Goal: Task Accomplishment & Management: Manage account settings

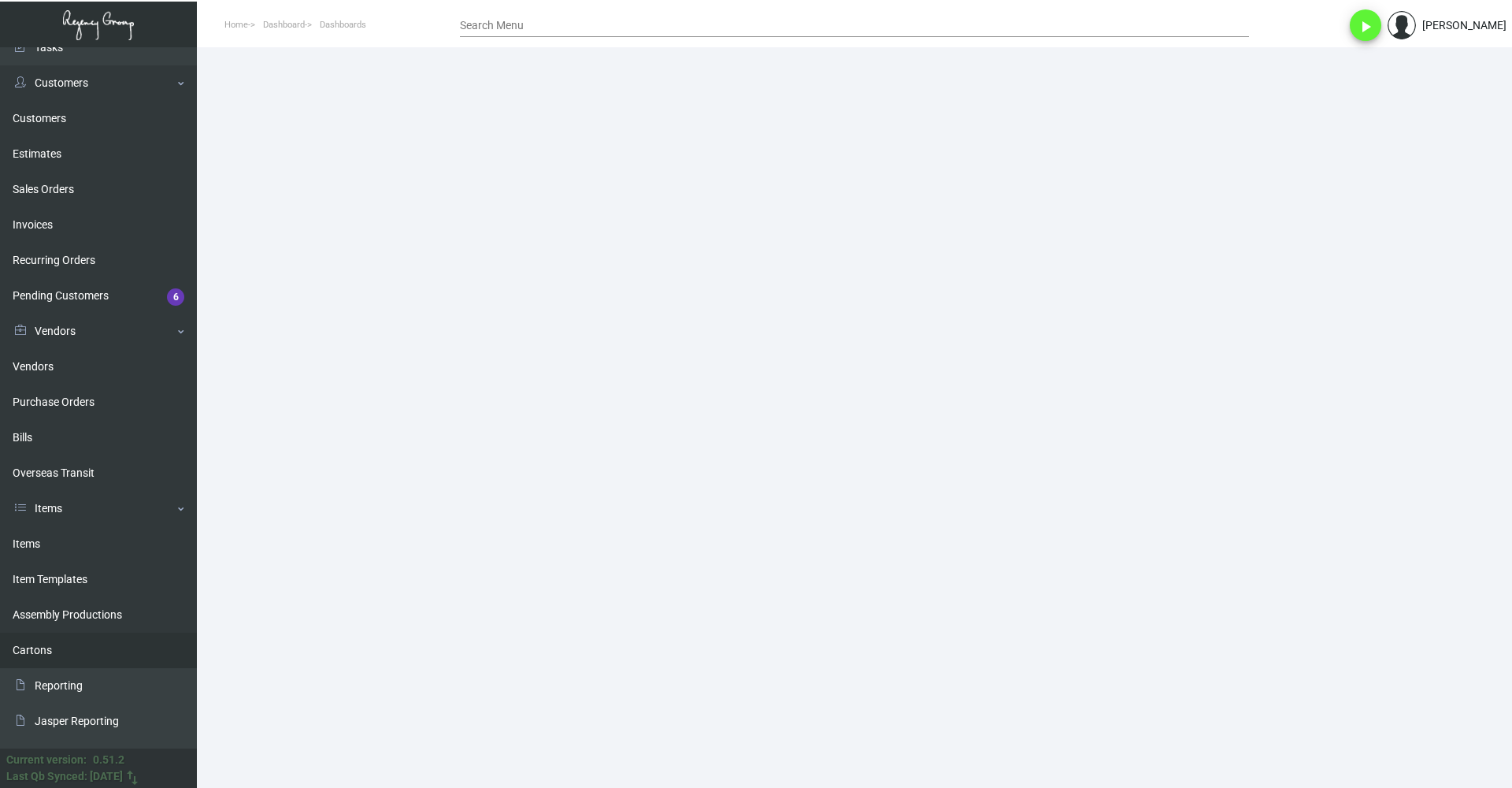
scroll to position [114, 0]
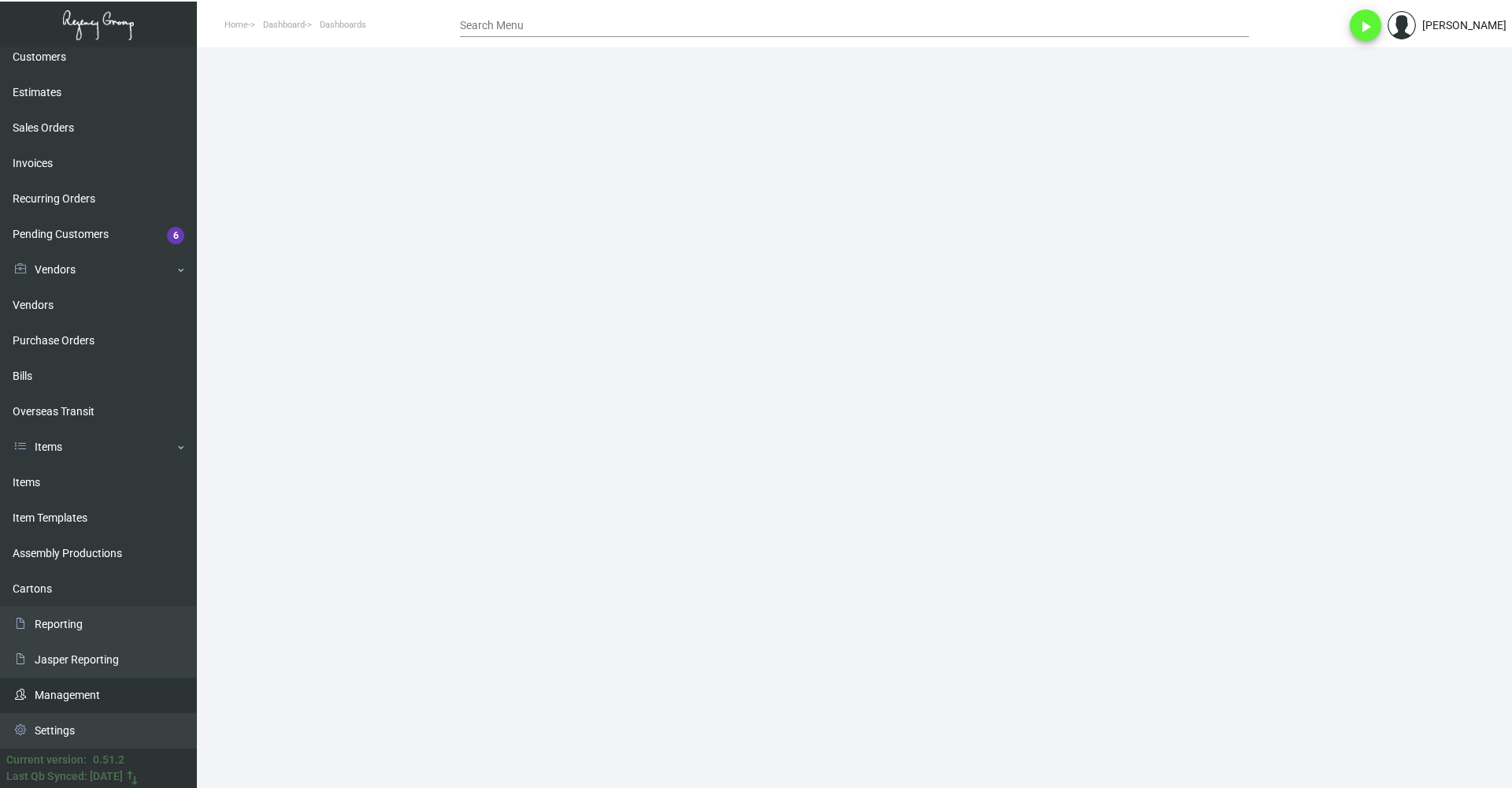
click at [84, 699] on link "Management" at bounding box center [98, 695] width 197 height 35
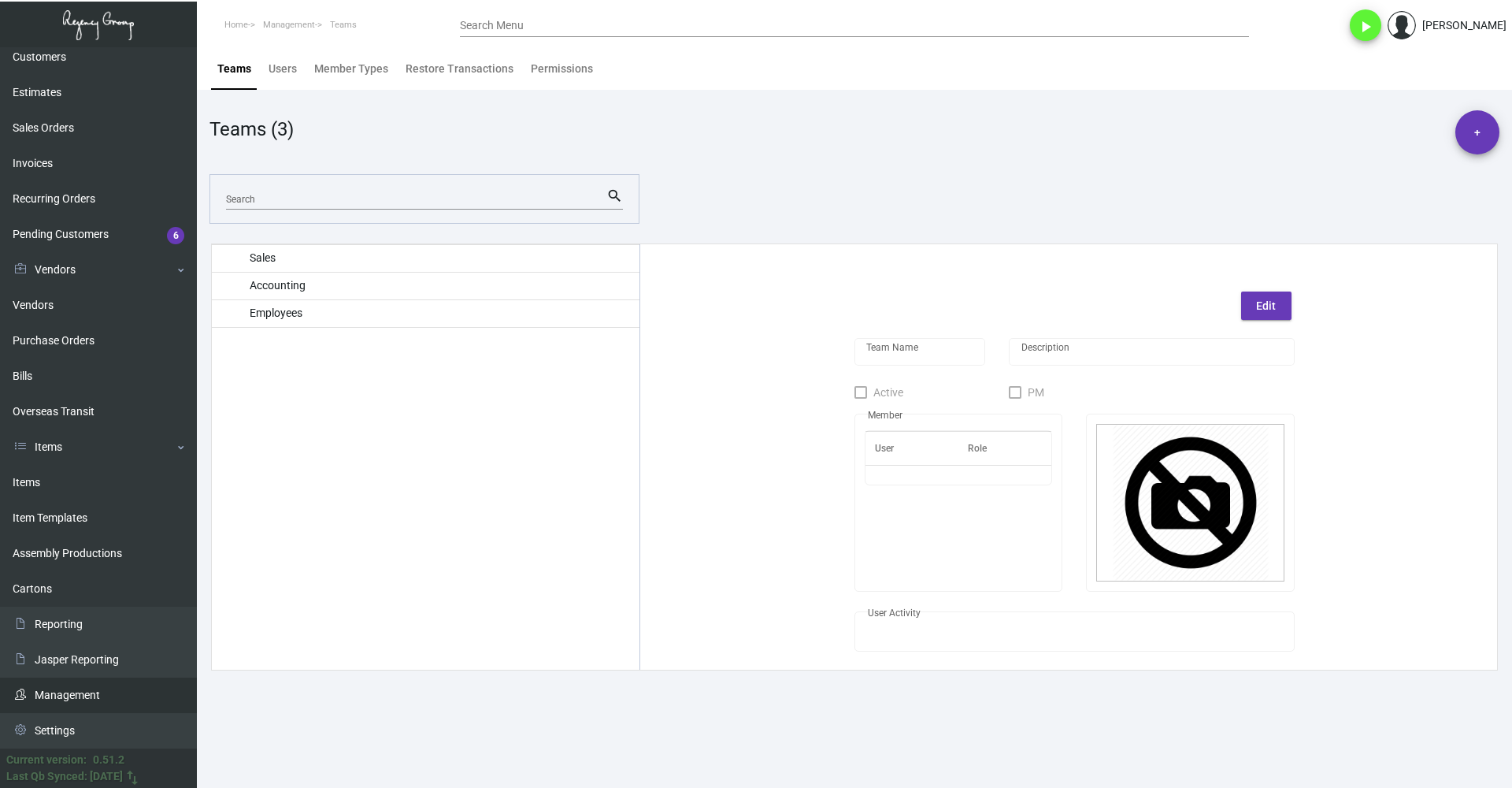
type input "Sales"
checkbox input "true"
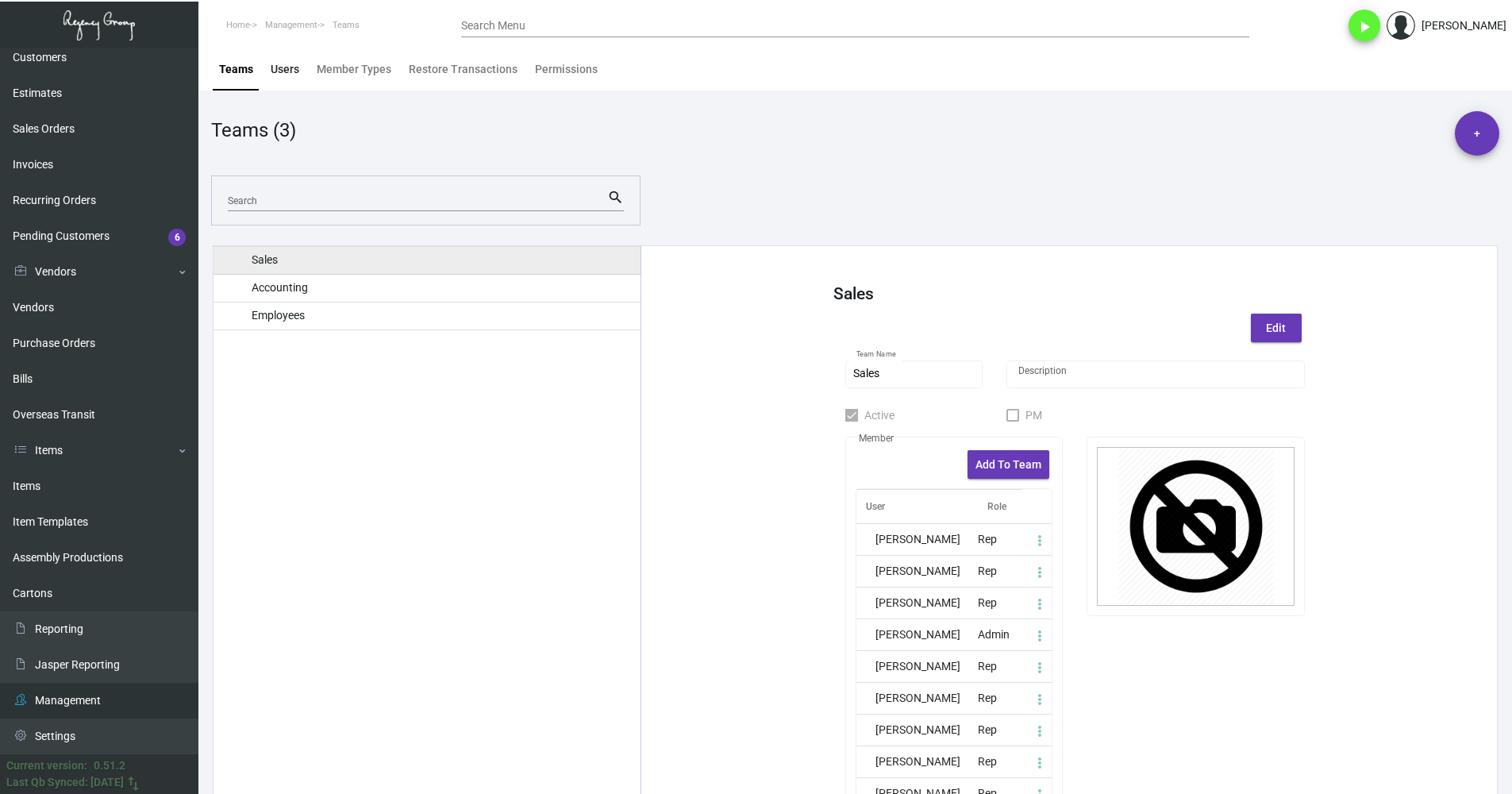
click at [290, 70] on div "Users" at bounding box center [285, 69] width 29 height 17
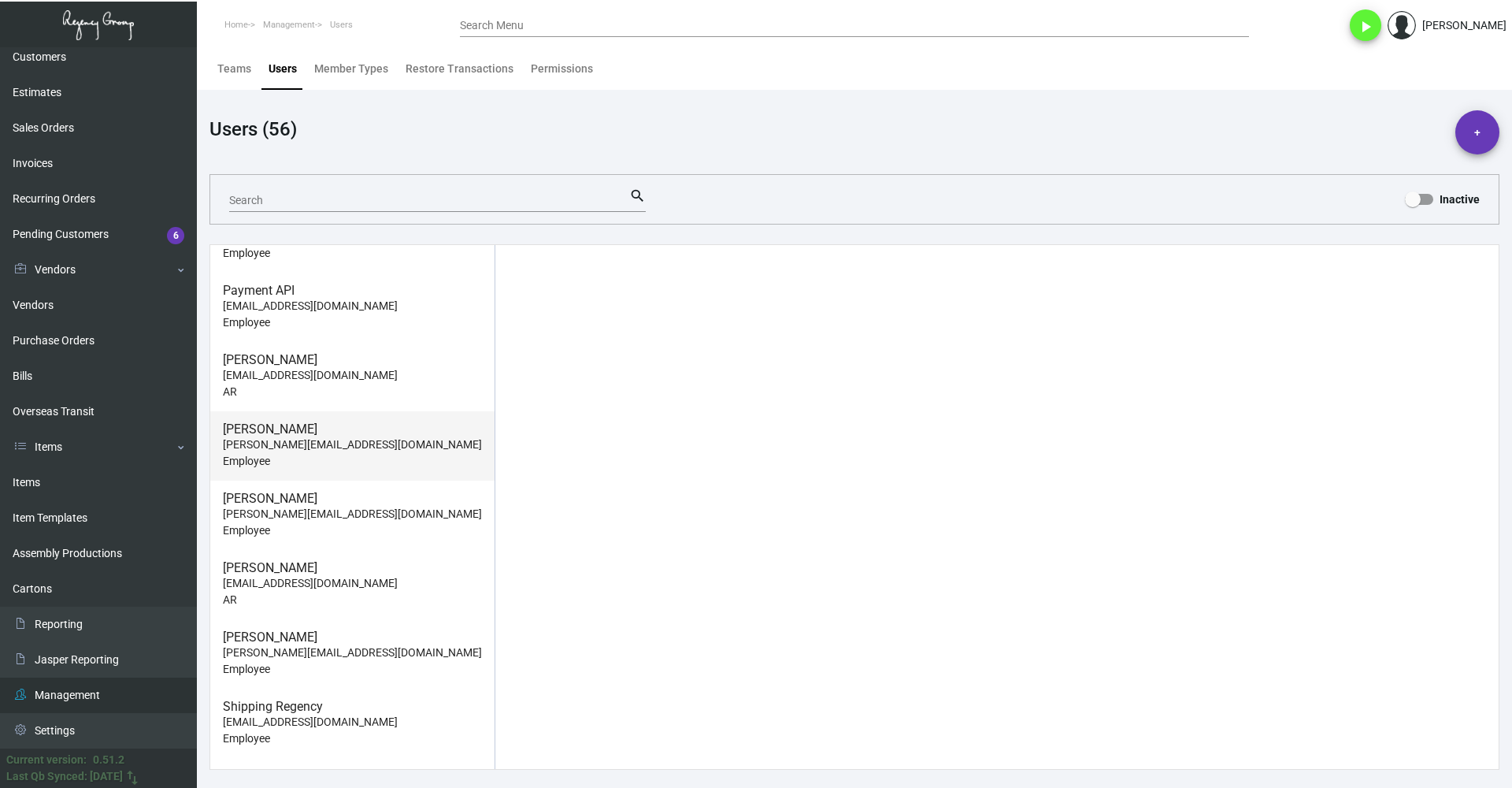
scroll to position [2363, 0]
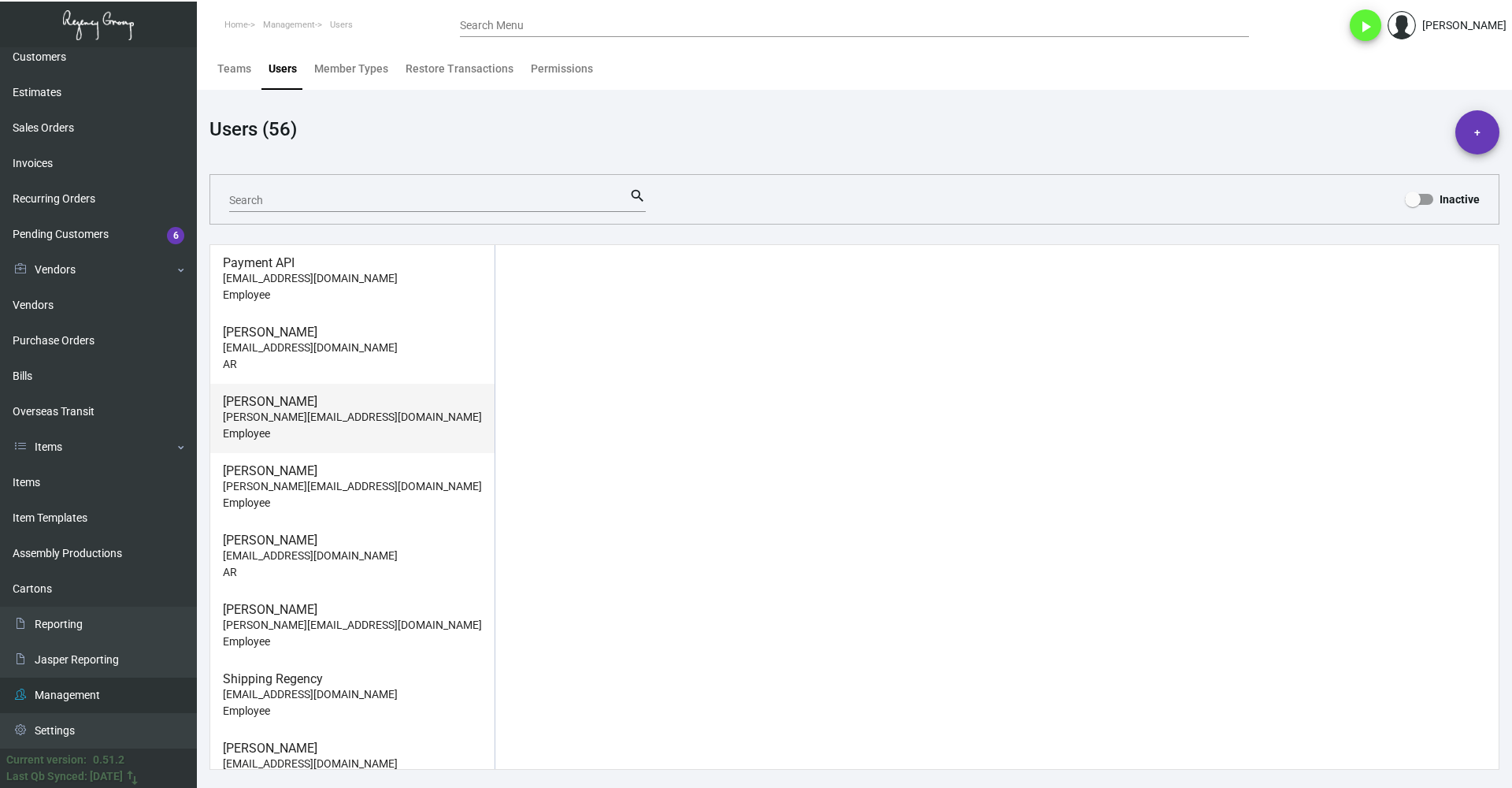
click at [366, 427] on p "Employee" at bounding box center [352, 433] width 259 height 17
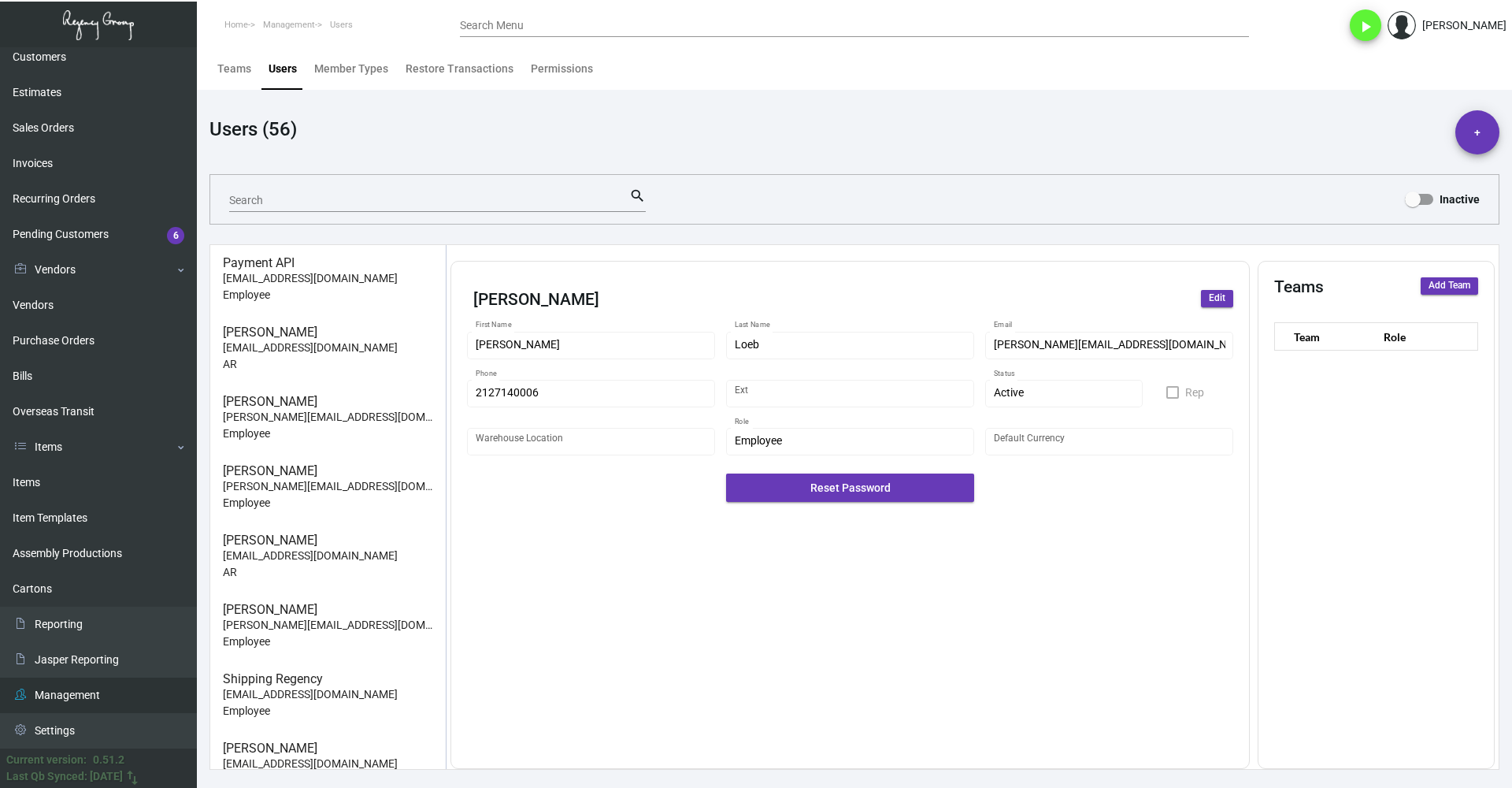
click at [1221, 298] on span "Edit" at bounding box center [1217, 298] width 17 height 14
click at [1020, 382] on div "Active Status *" at bounding box center [1064, 392] width 141 height 31
click at [1034, 430] on span "Inactive" at bounding box center [1063, 426] width 141 height 33
click at [1208, 303] on span "Save" at bounding box center [1216, 298] width 20 height 14
click at [1471, 128] on button "+" at bounding box center [1477, 131] width 44 height 44
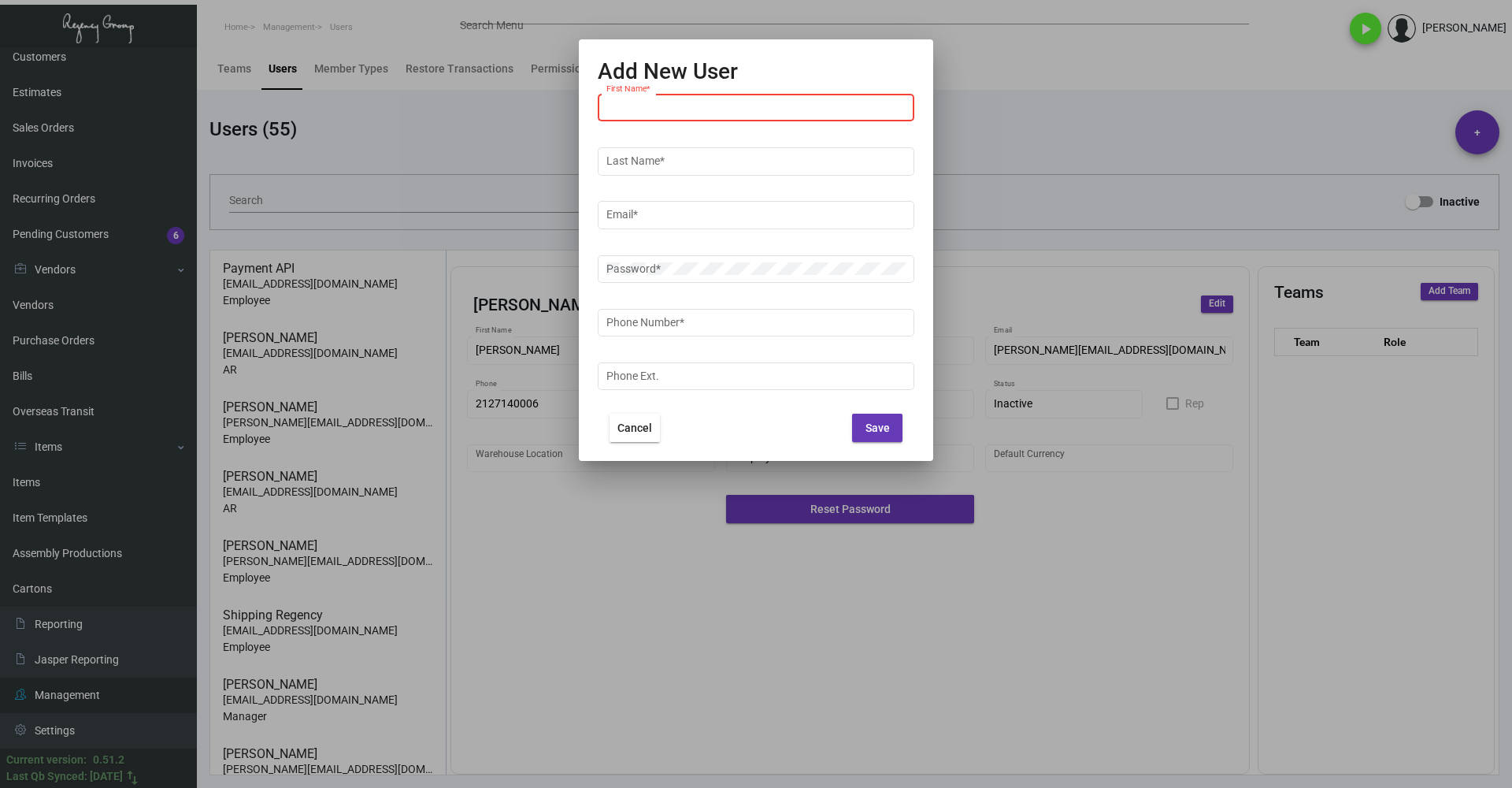
click at [705, 106] on input "First Name *" at bounding box center [756, 108] width 300 height 13
paste input "[PERSON_NAME]"
type input "[PERSON_NAME]"
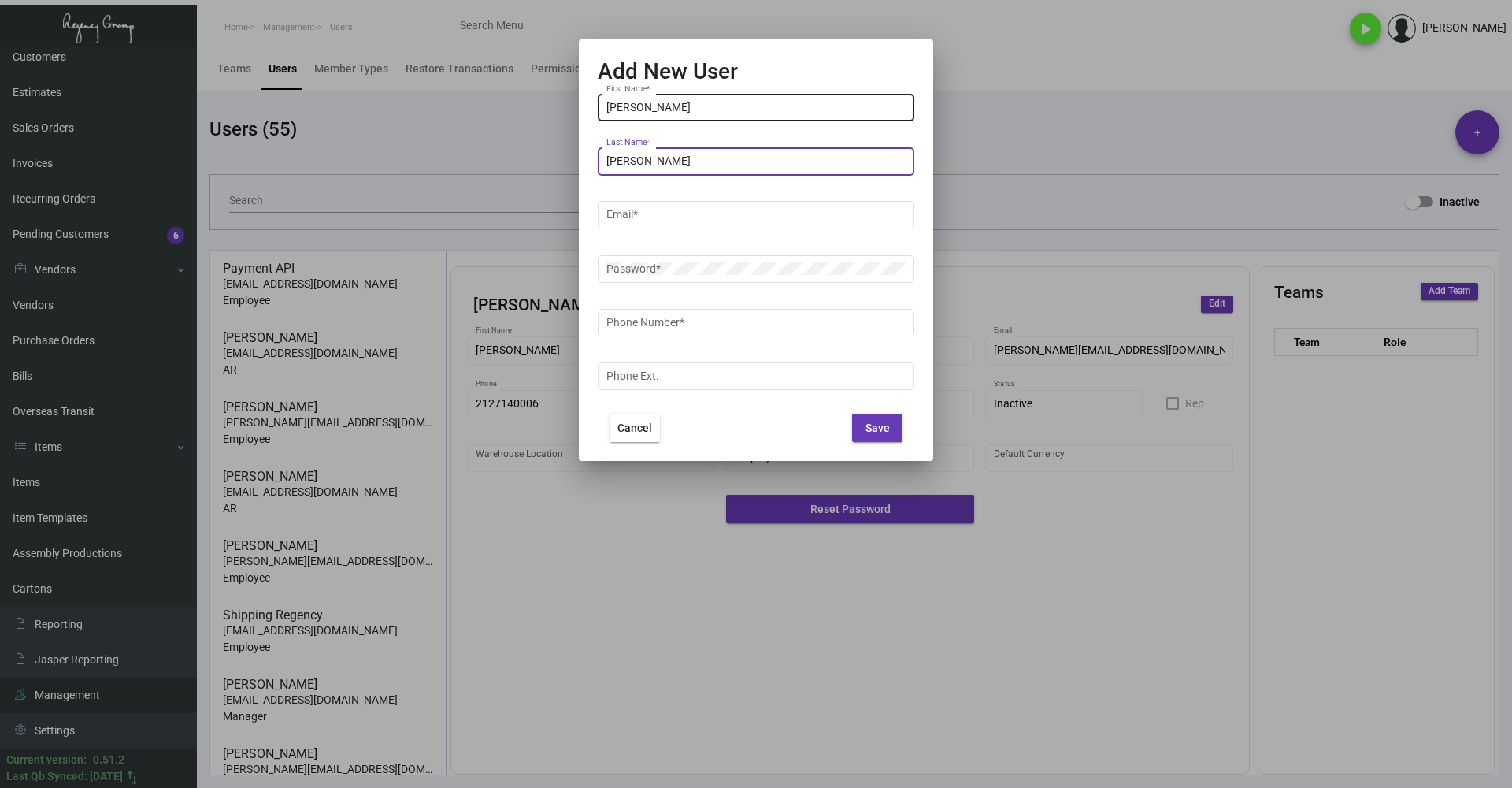
type input "[PERSON_NAME]"
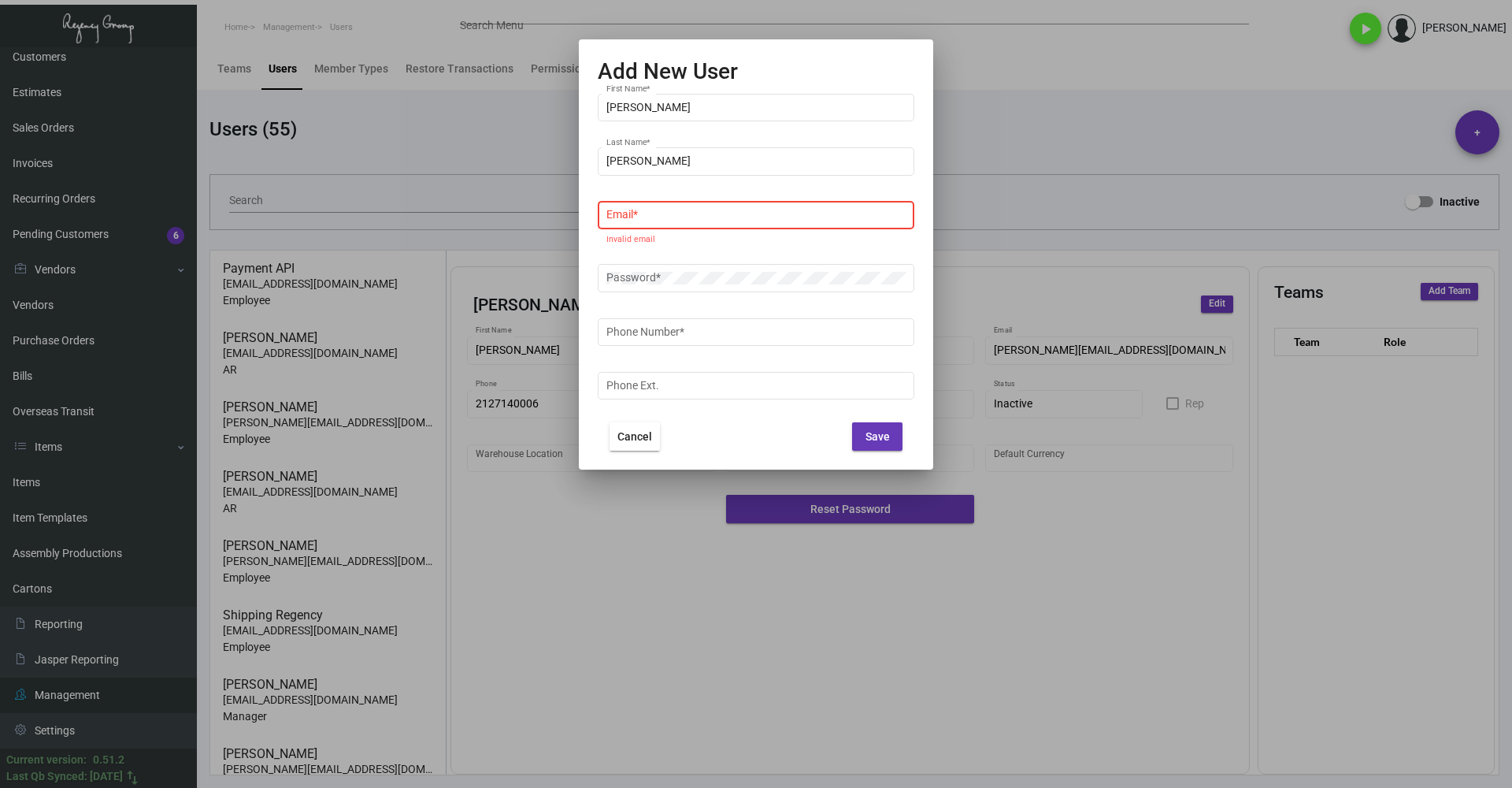
click at [691, 218] on input "Email *" at bounding box center [756, 215] width 300 height 13
paste input "[PERSON_NAME][EMAIL_ADDRESS][DOMAIN_NAME]"
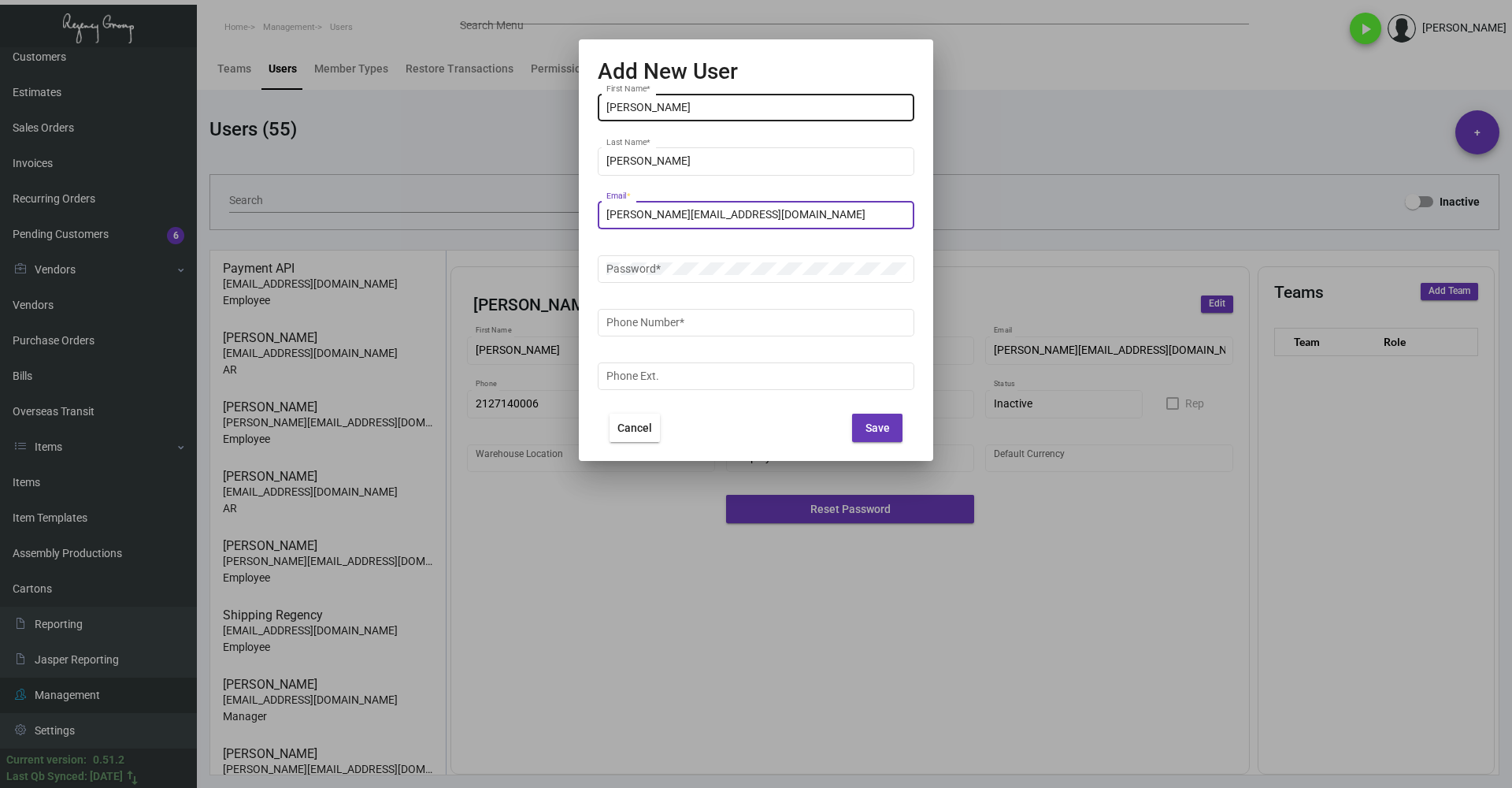
type input "[PERSON_NAME][EMAIL_ADDRESS][DOMAIN_NAME]"
drag, startPoint x: 657, startPoint y: 105, endPoint x: 577, endPoint y: 116, distance: 80.8
click at [577, 116] on div "Add New User [PERSON_NAME] First Name * [PERSON_NAME] Last Name * [PERSON_NAME]…" at bounding box center [756, 394] width 1512 height 788
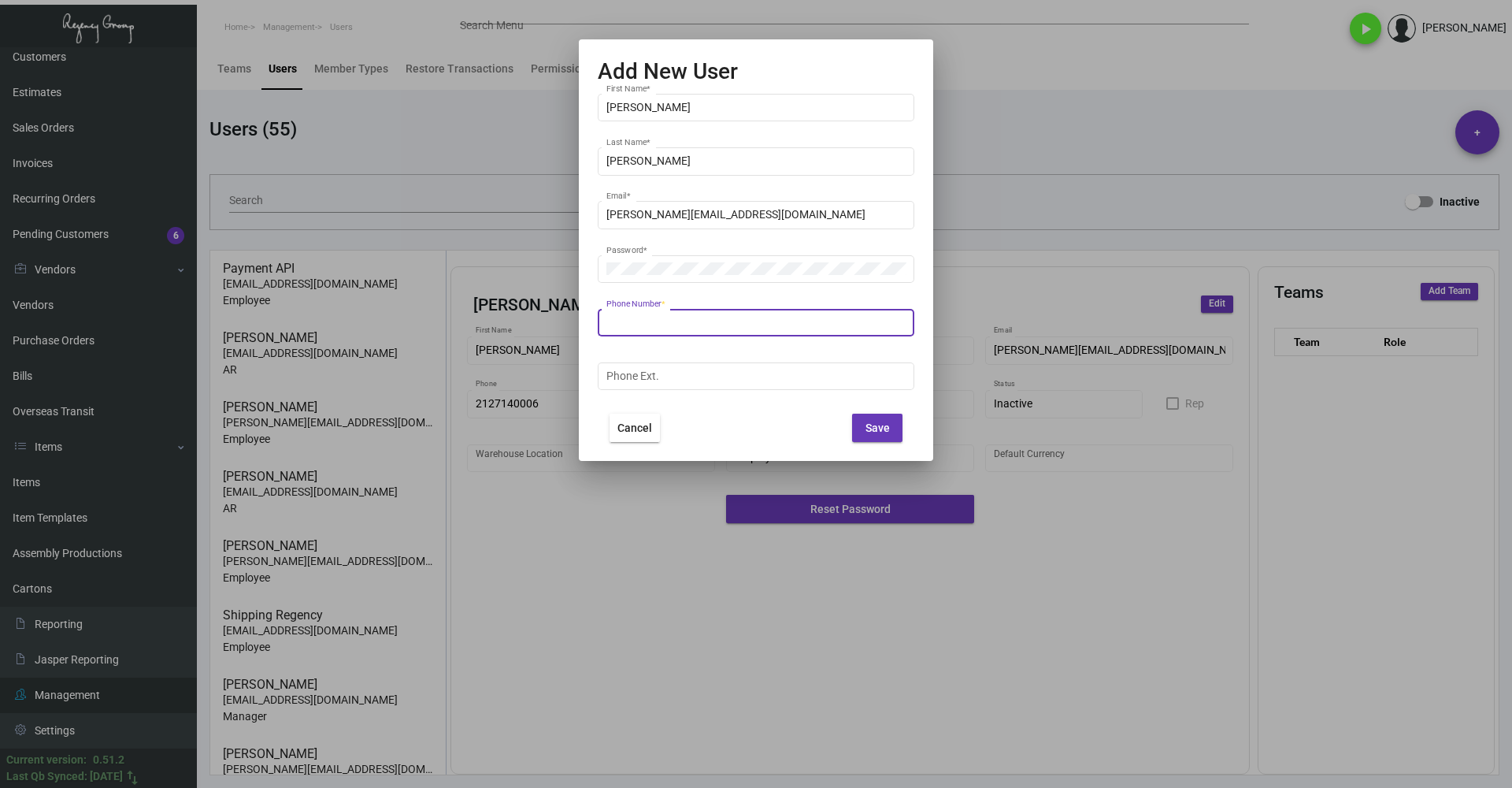
click at [663, 325] on input "Phone Number *" at bounding box center [756, 322] width 300 height 13
type input "10"
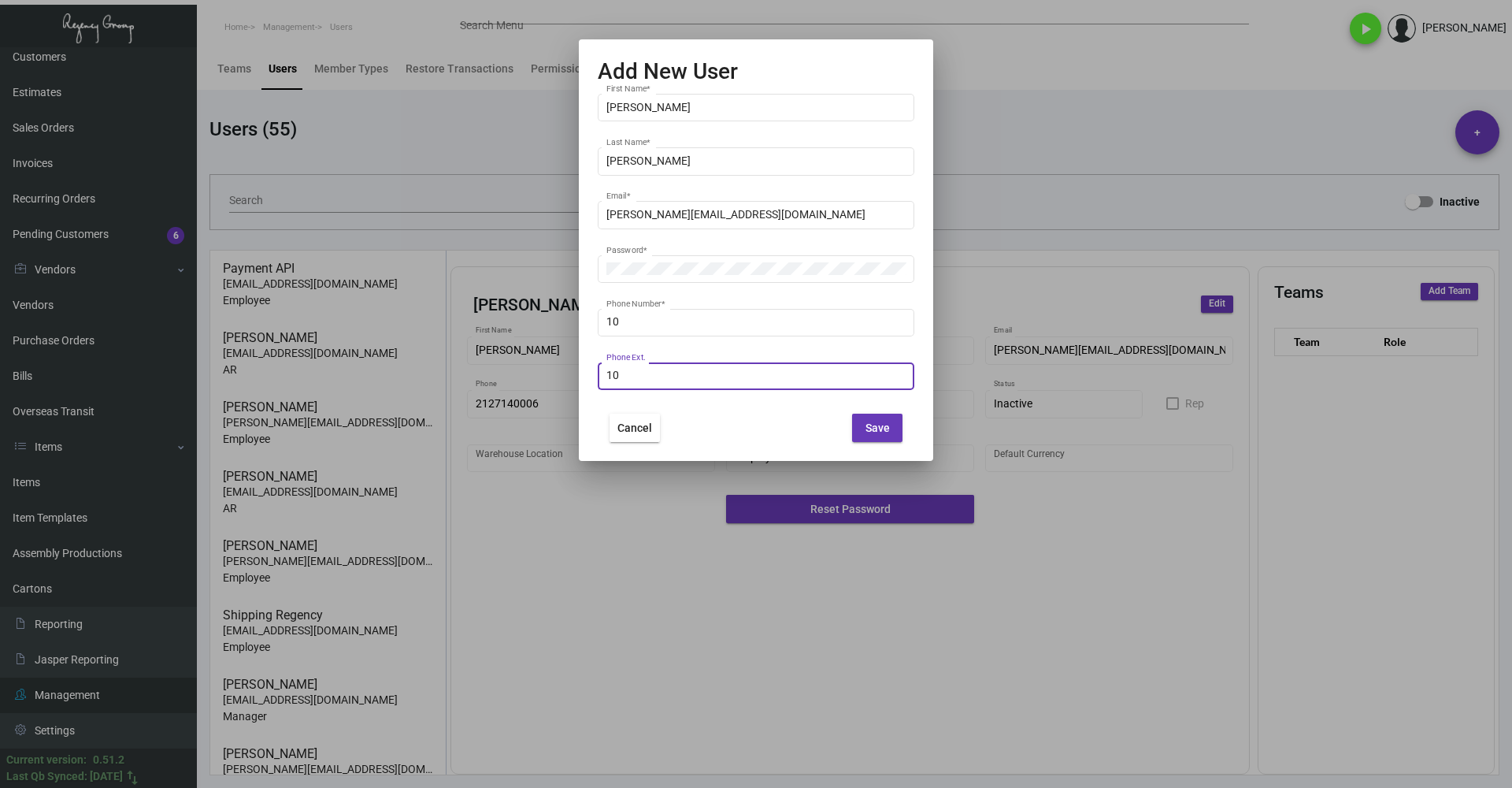
type input "10"
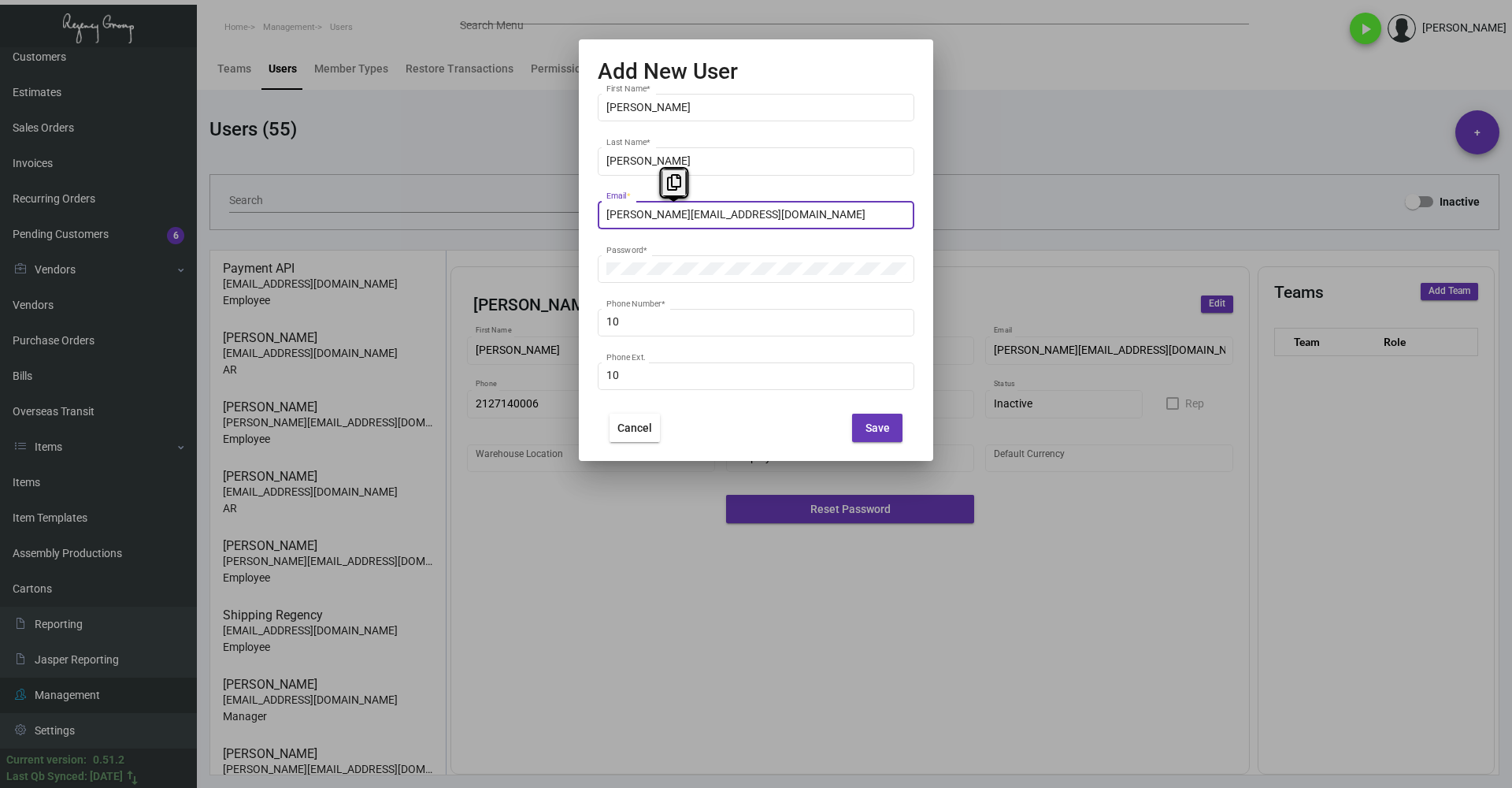
drag, startPoint x: 754, startPoint y: 212, endPoint x: 545, endPoint y: 211, distance: 209.0
click at [545, 211] on div "Add New User [PERSON_NAME] First Name * [PERSON_NAME] Last Name * [PERSON_NAME]…" at bounding box center [756, 394] width 1512 height 788
click at [893, 429] on button "Save" at bounding box center [877, 428] width 50 height 29
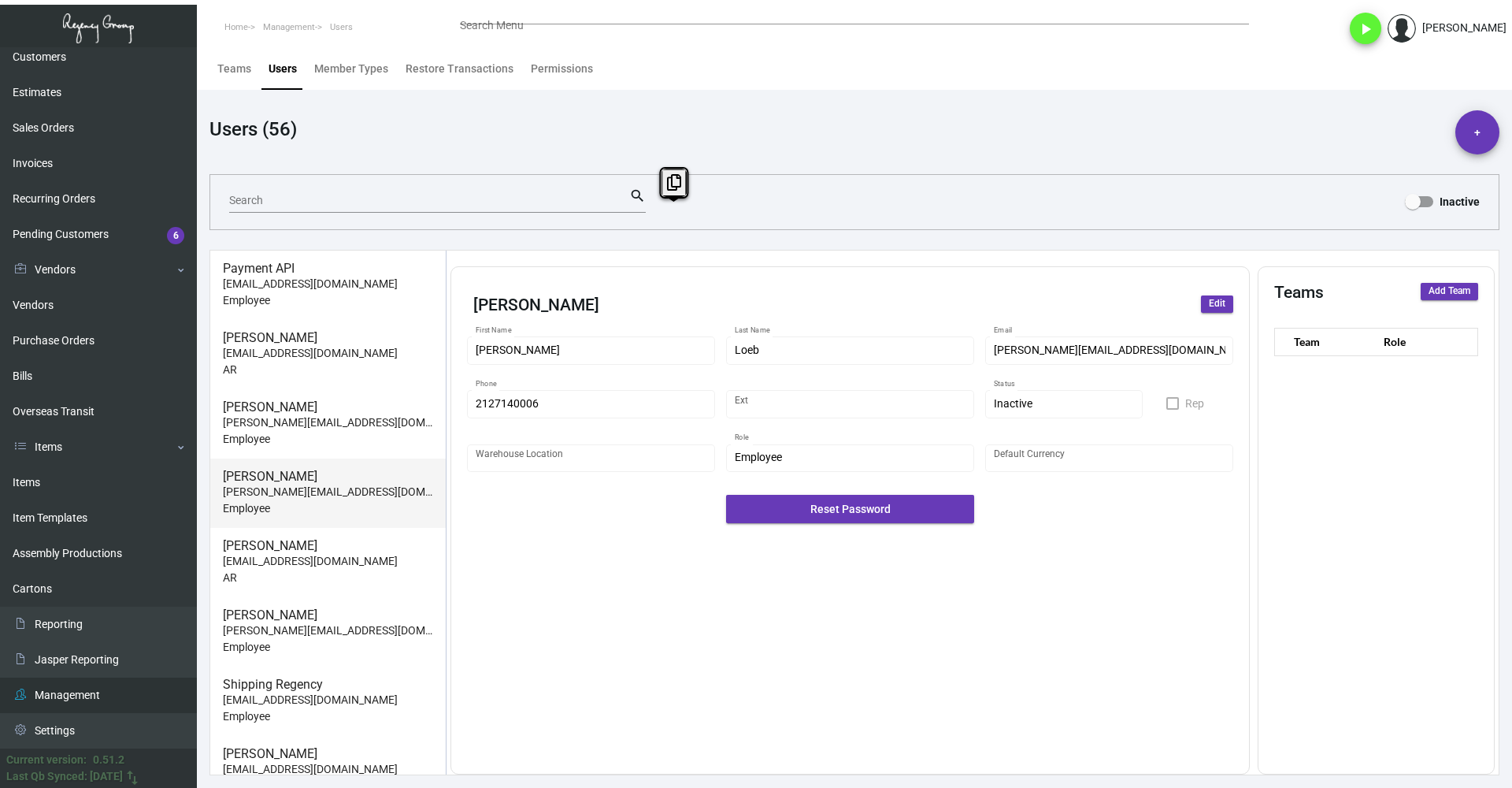
click at [359, 494] on p "[PERSON_NAME][EMAIL_ADDRESS][DOMAIN_NAME]" at bounding box center [328, 492] width 210 height 17
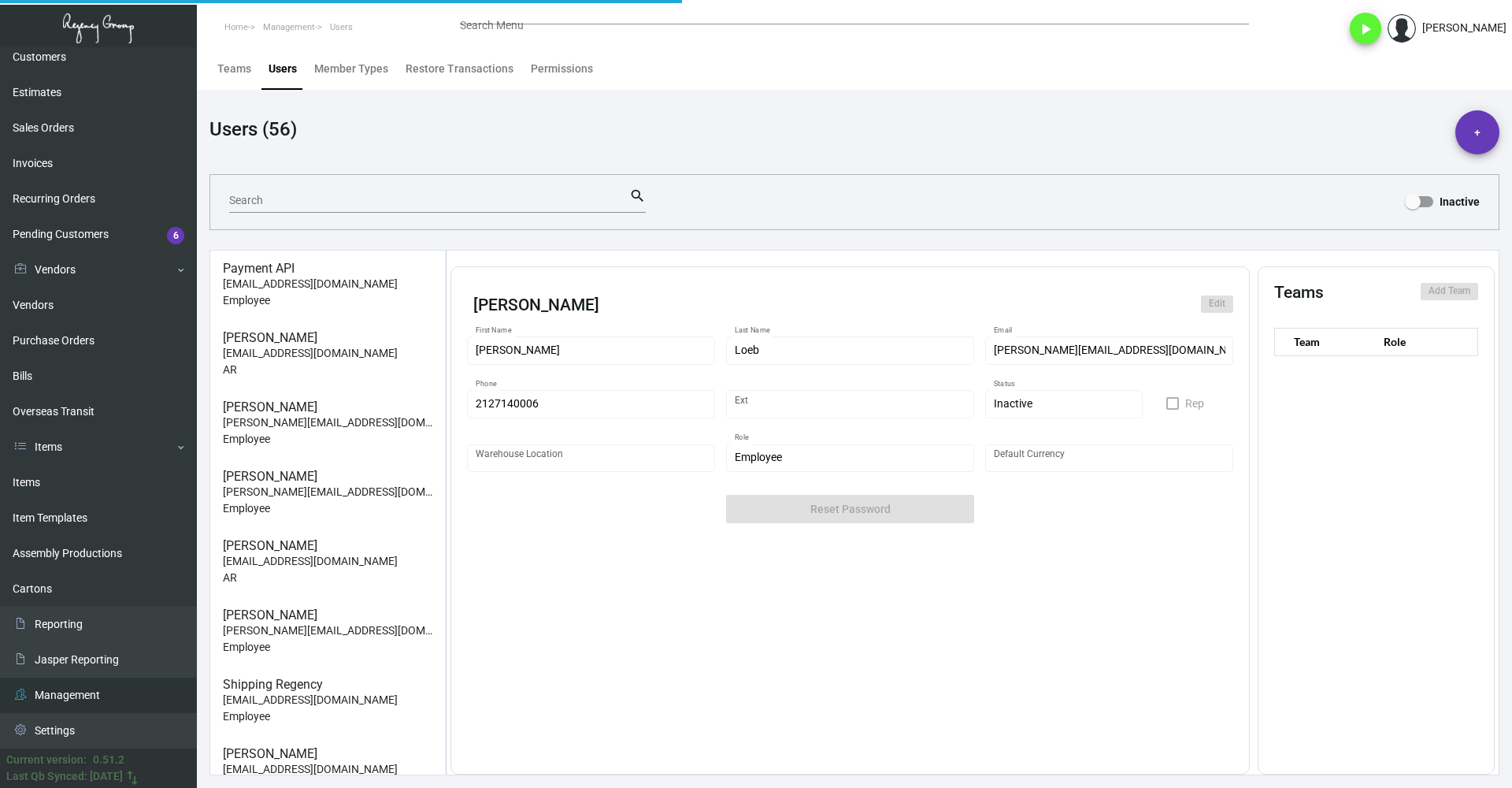
type input "[PERSON_NAME]"
type input "[PERSON_NAME][EMAIL_ADDRESS][DOMAIN_NAME]"
type input "10"
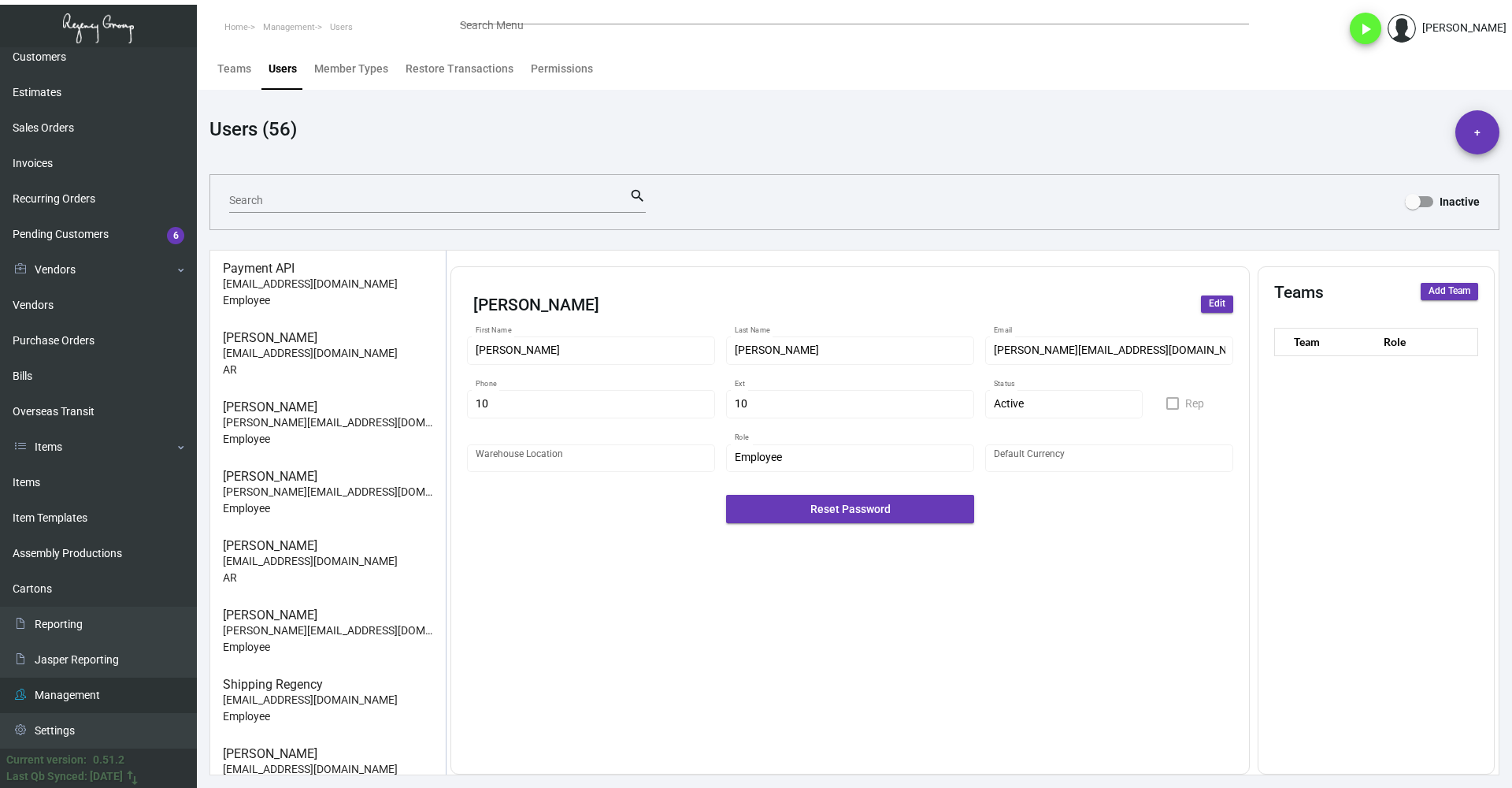
click at [1223, 300] on span "Edit" at bounding box center [1217, 304] width 17 height 14
click at [853, 467] on div "Employee Role *" at bounding box center [850, 457] width 232 height 31
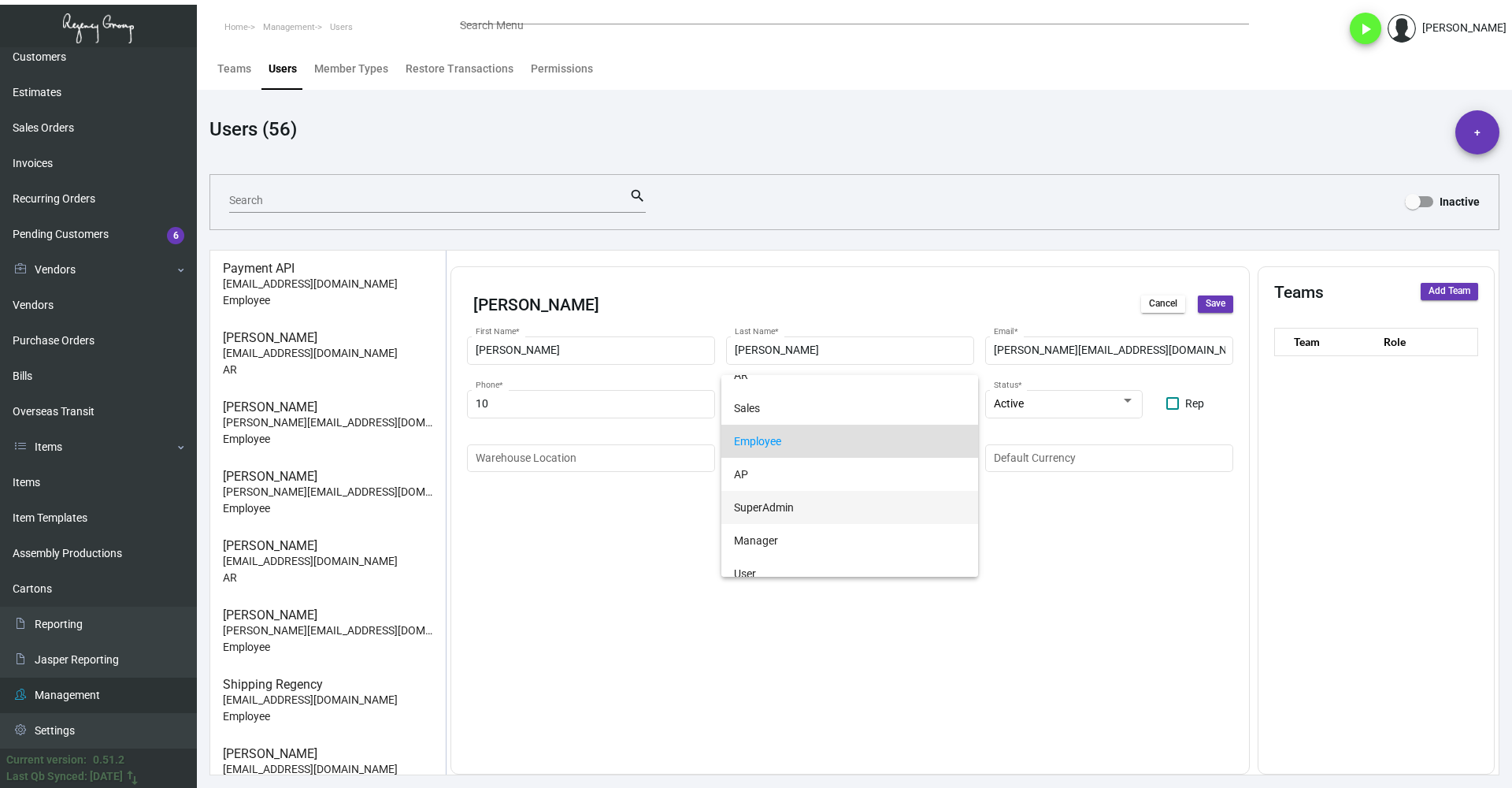
scroll to position [0, 0]
click at [1013, 523] on div at bounding box center [756, 394] width 1512 height 788
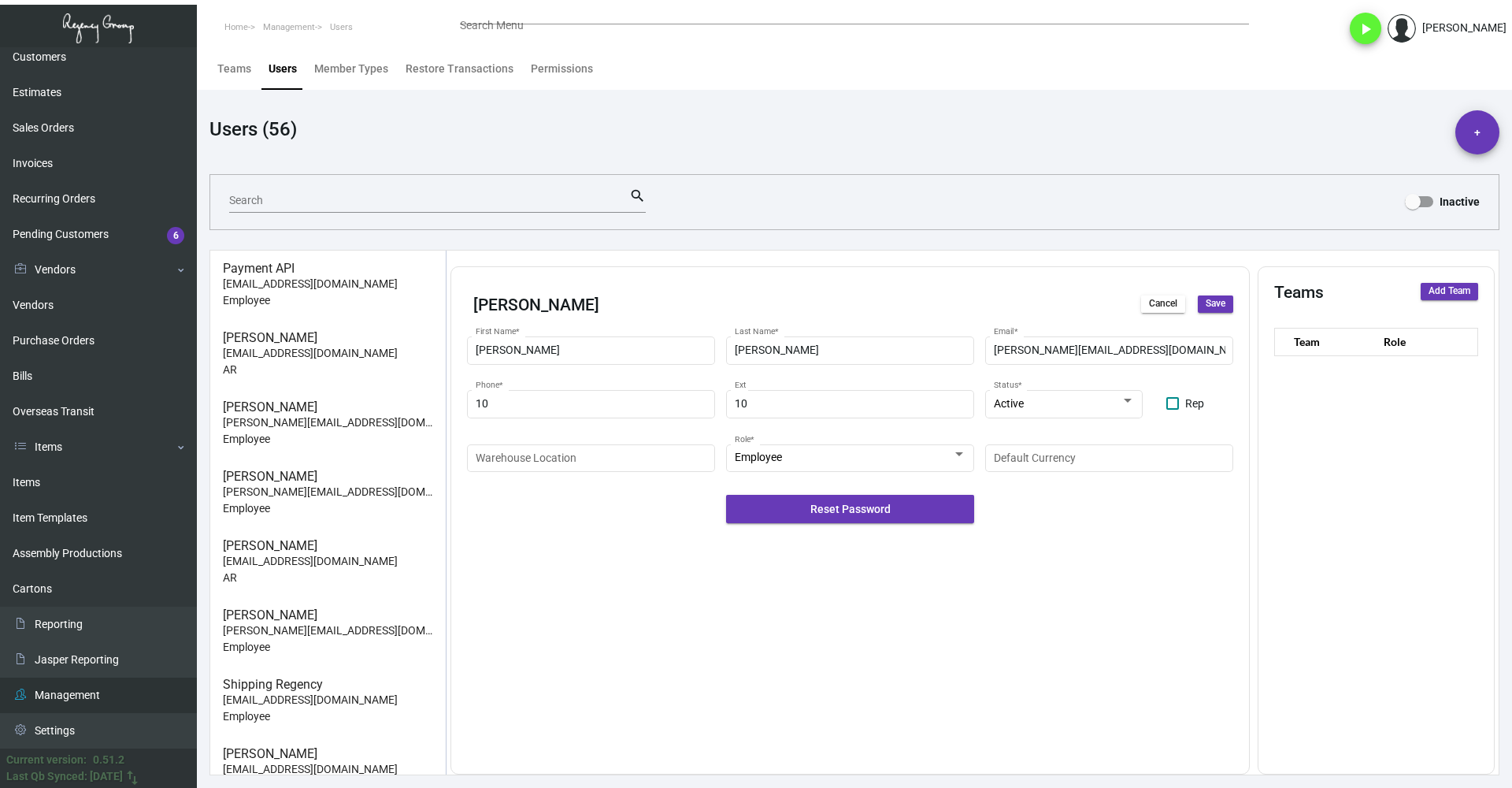
click at [1213, 305] on span "Save" at bounding box center [1216, 304] width 20 height 14
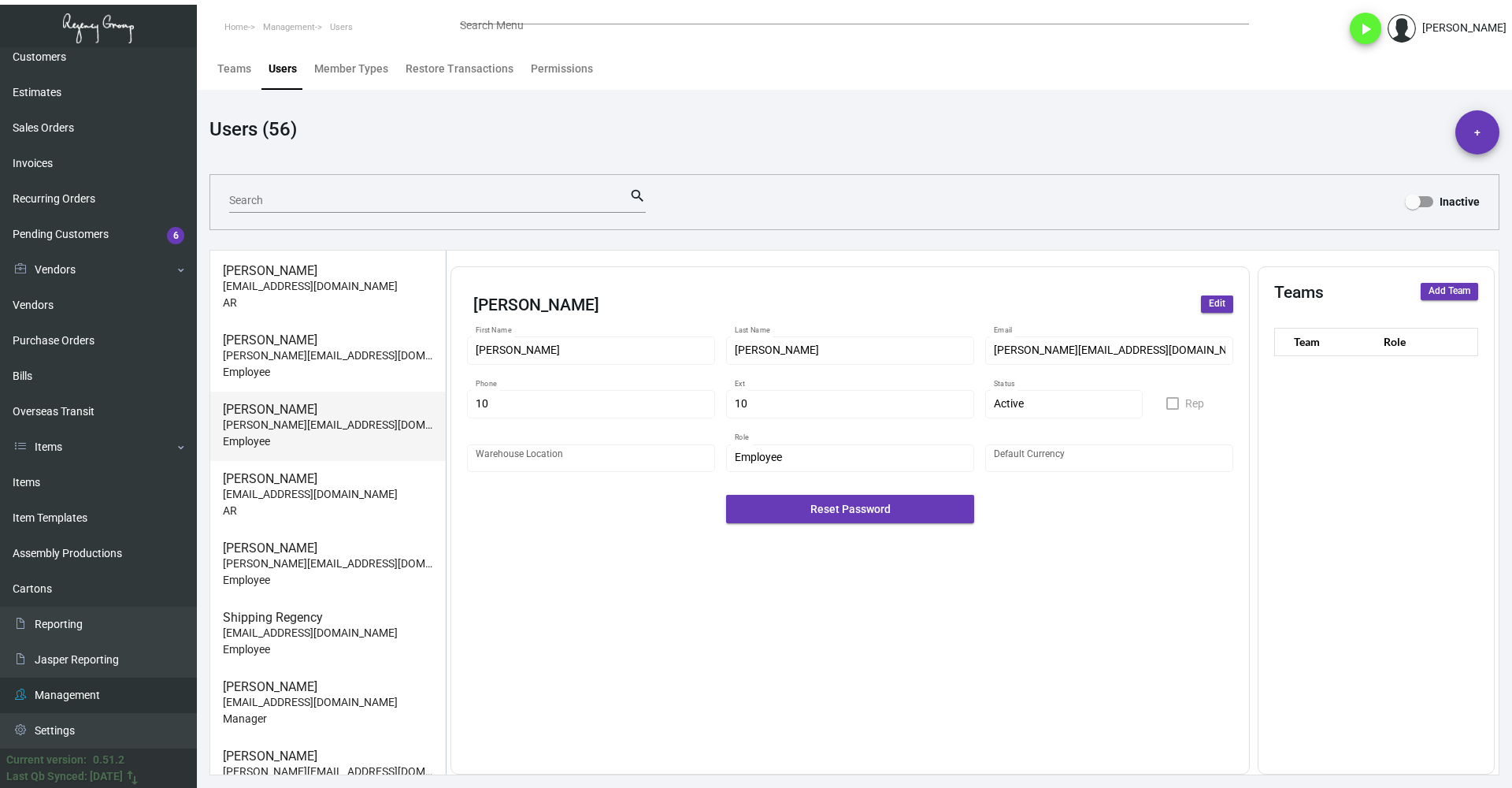
scroll to position [2521, 0]
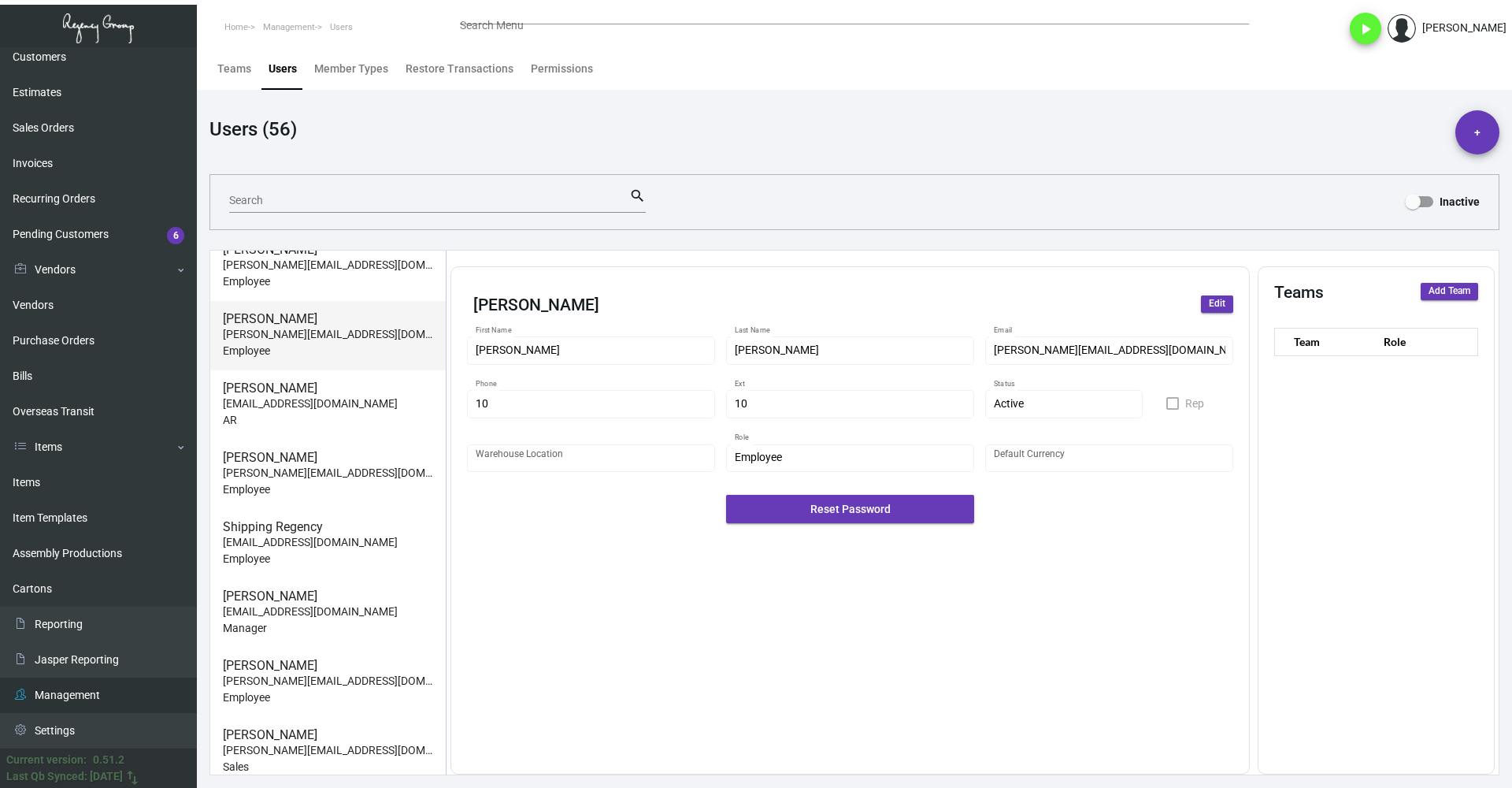
click at [349, 365] on span "[PERSON_NAME] [PERSON_NAME][EMAIL_ADDRESS][DOMAIN_NAME] Employee" at bounding box center [328, 335] width 236 height 69
click at [1225, 300] on button "Edit" at bounding box center [1217, 304] width 33 height 18
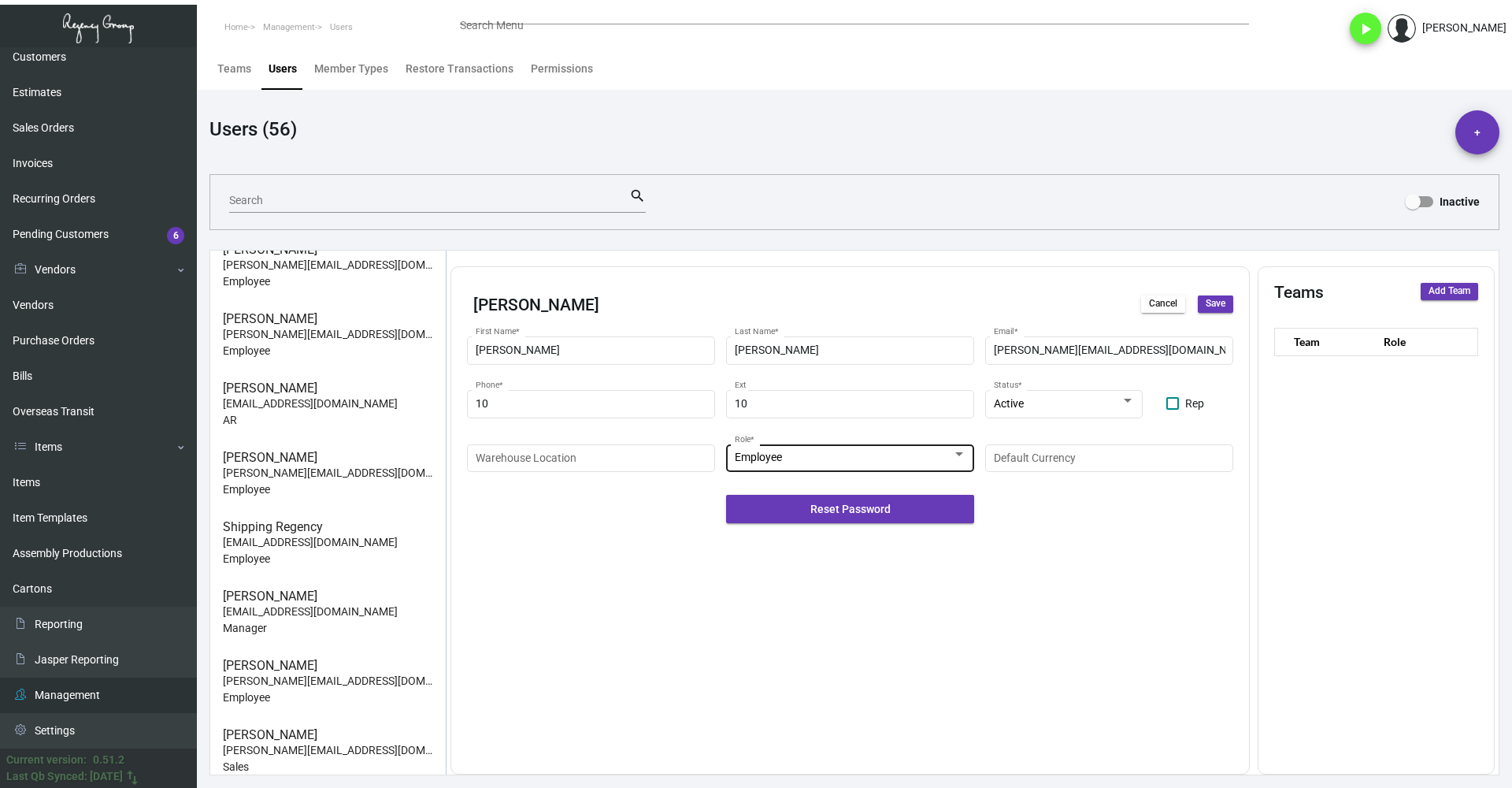
click at [887, 453] on div "Employee" at bounding box center [843, 457] width 217 height 13
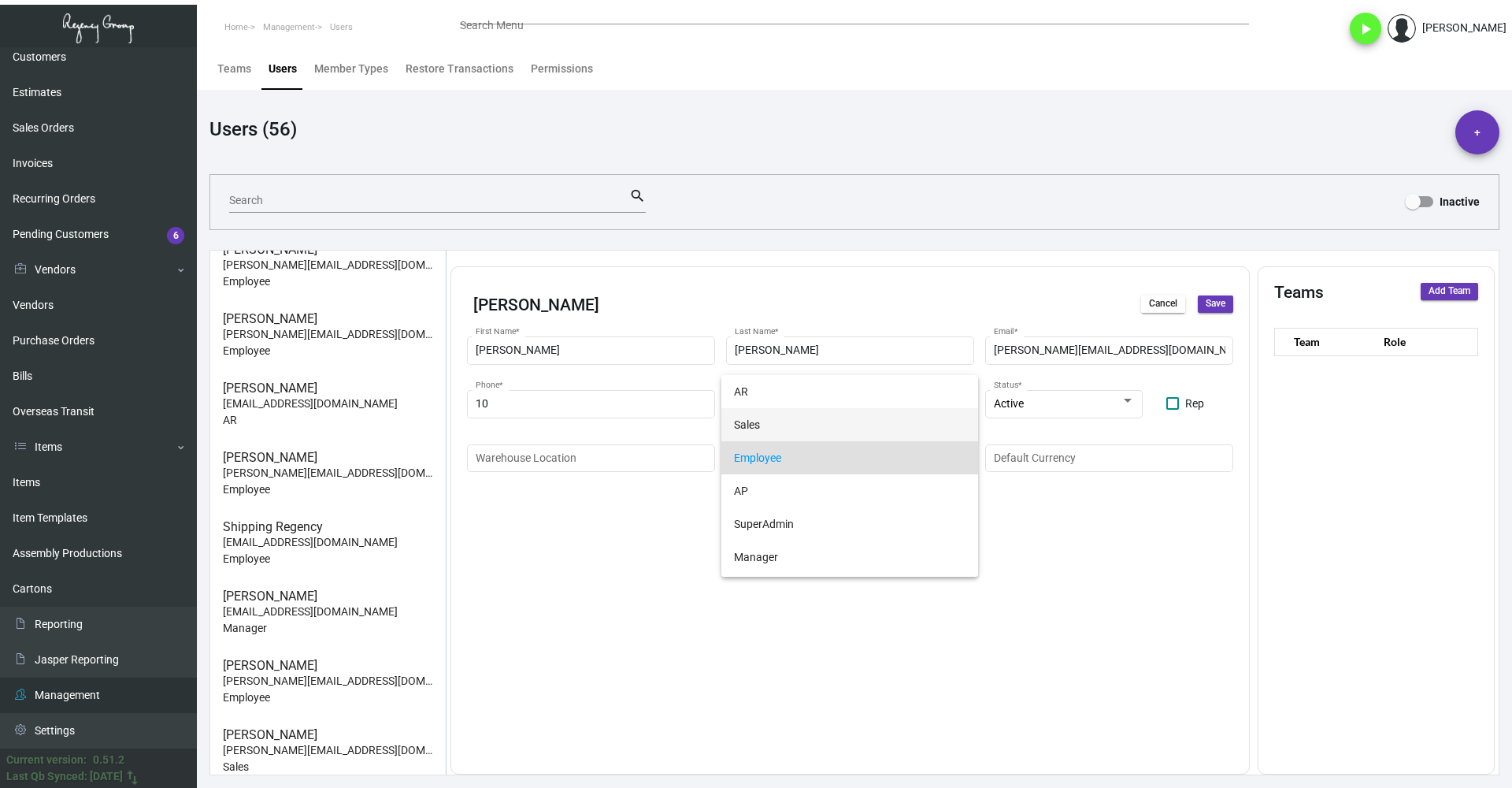
click at [826, 428] on span "Sales" at bounding box center [849, 425] width 232 height 33
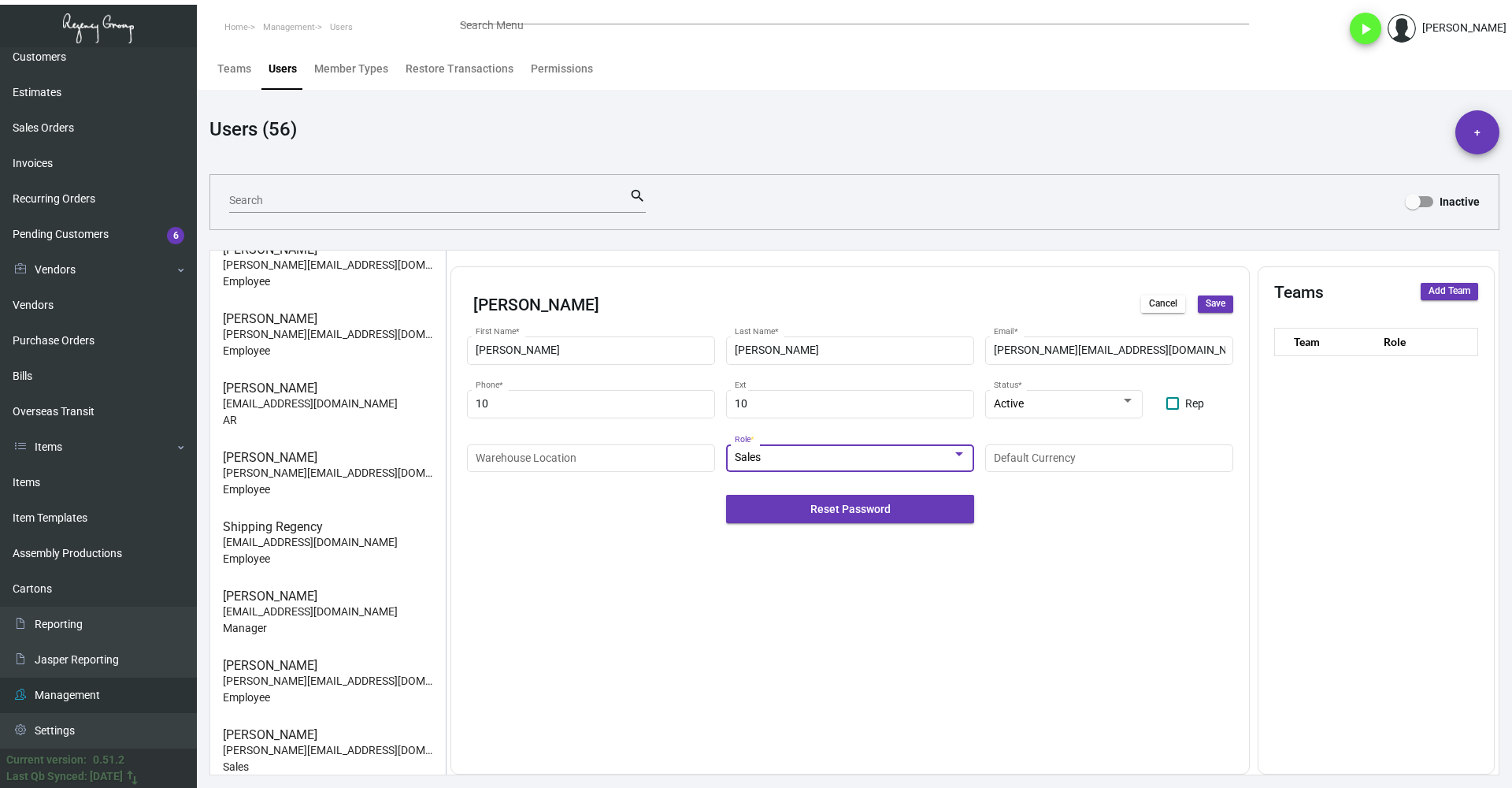
click at [1214, 301] on span "Save" at bounding box center [1216, 304] width 20 height 14
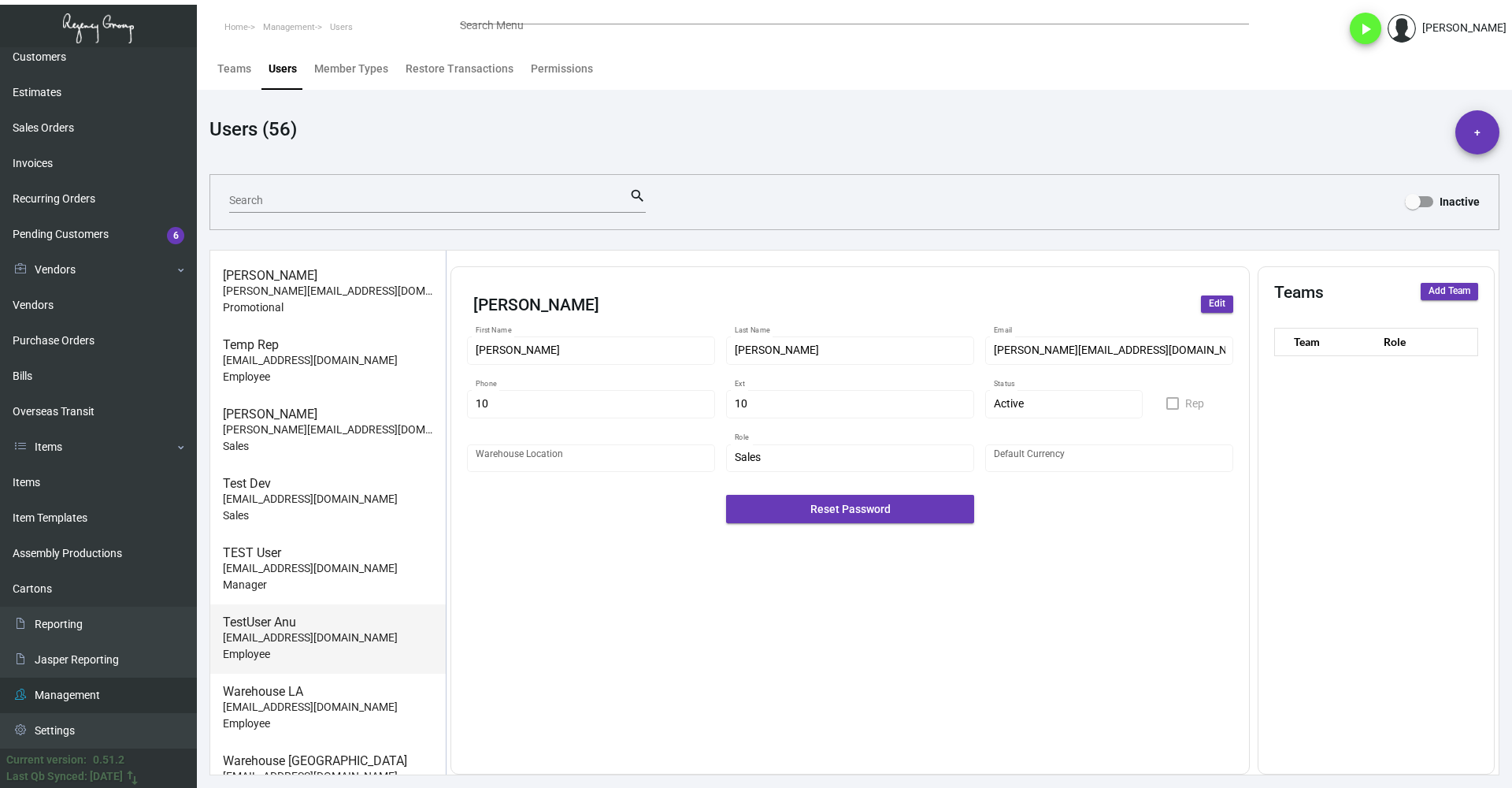
scroll to position [2891, 0]
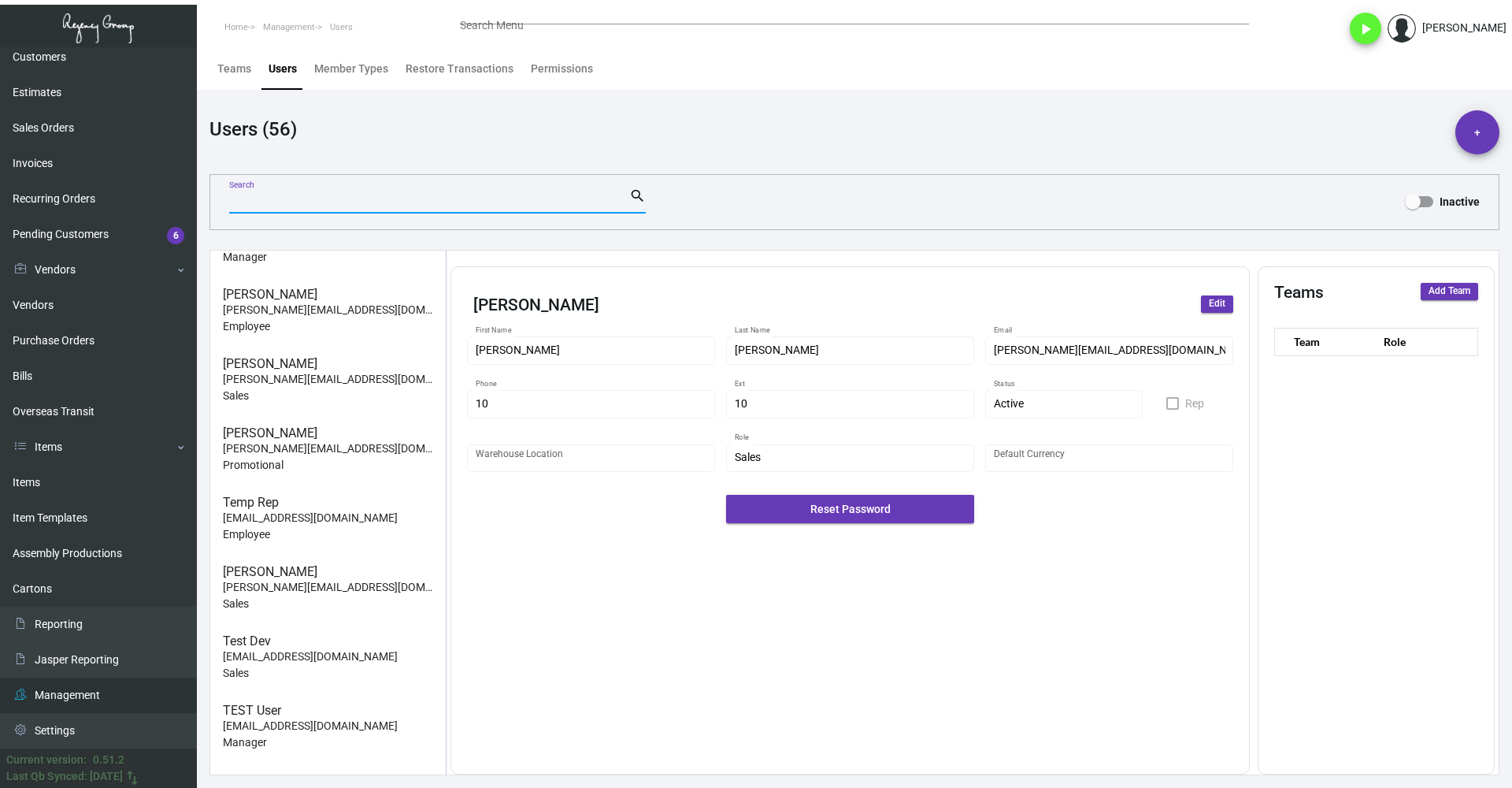
click at [324, 201] on input "Search" at bounding box center [429, 201] width 400 height 13
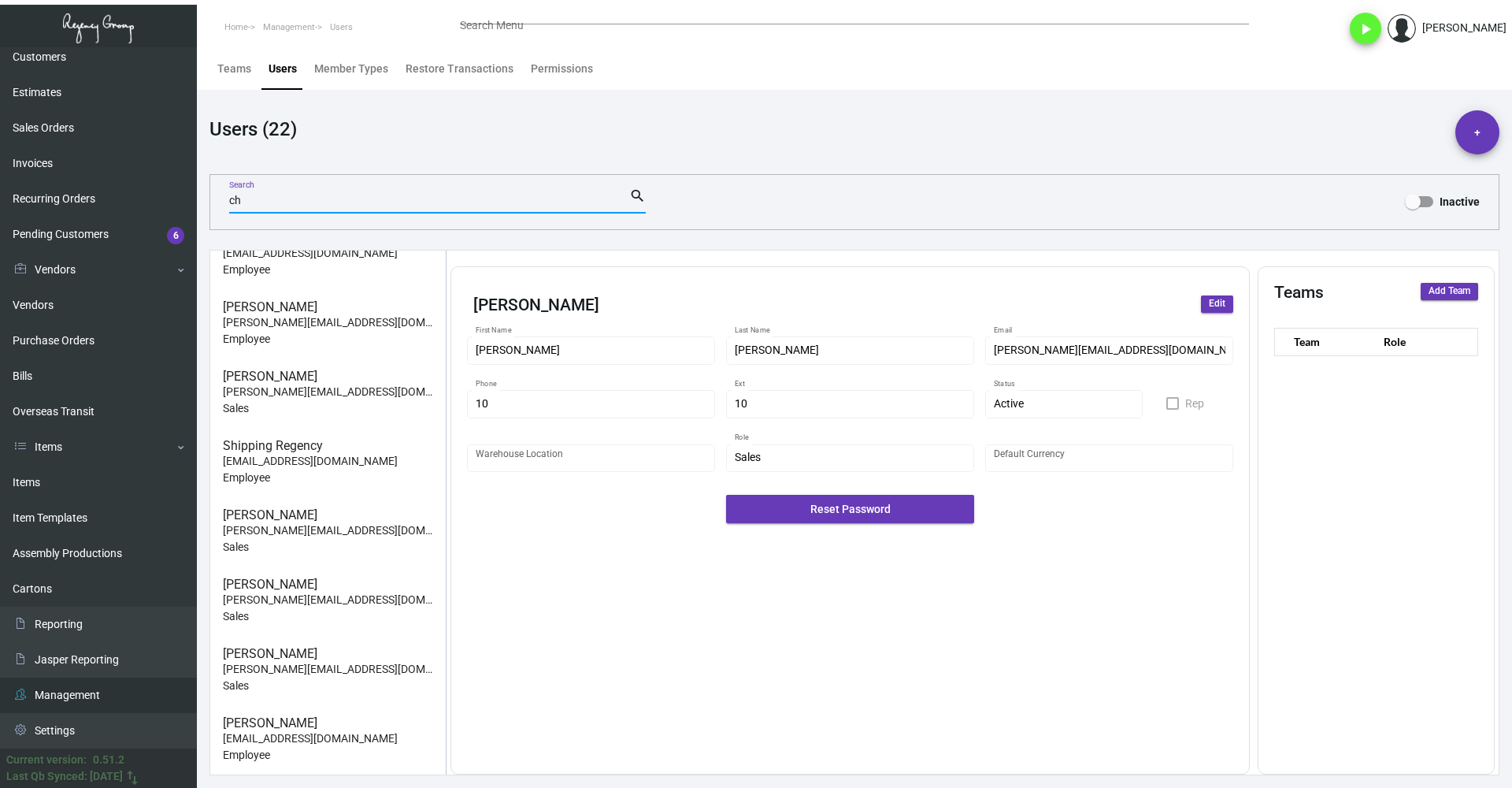
scroll to position [0, 0]
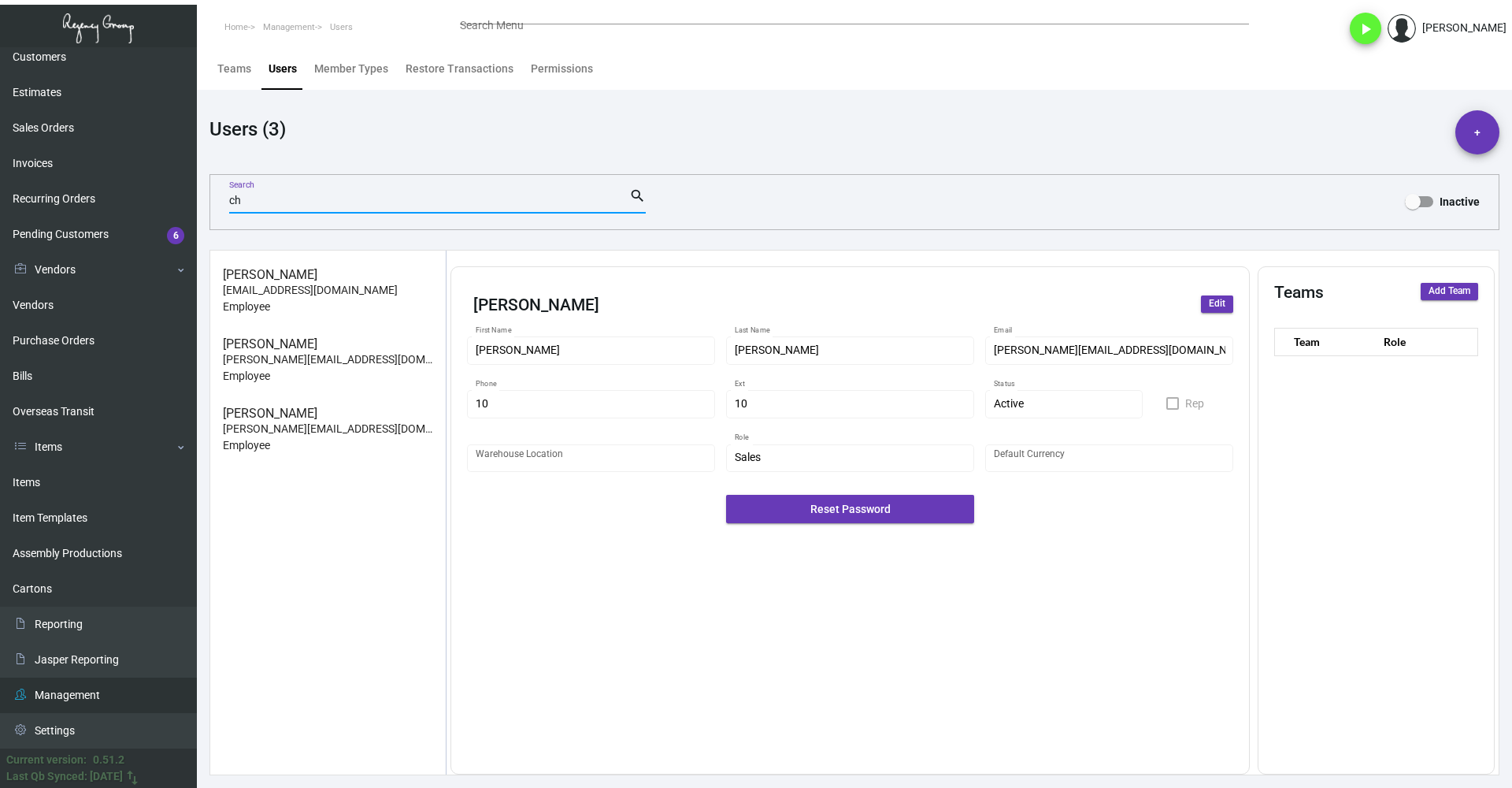
type input "c"
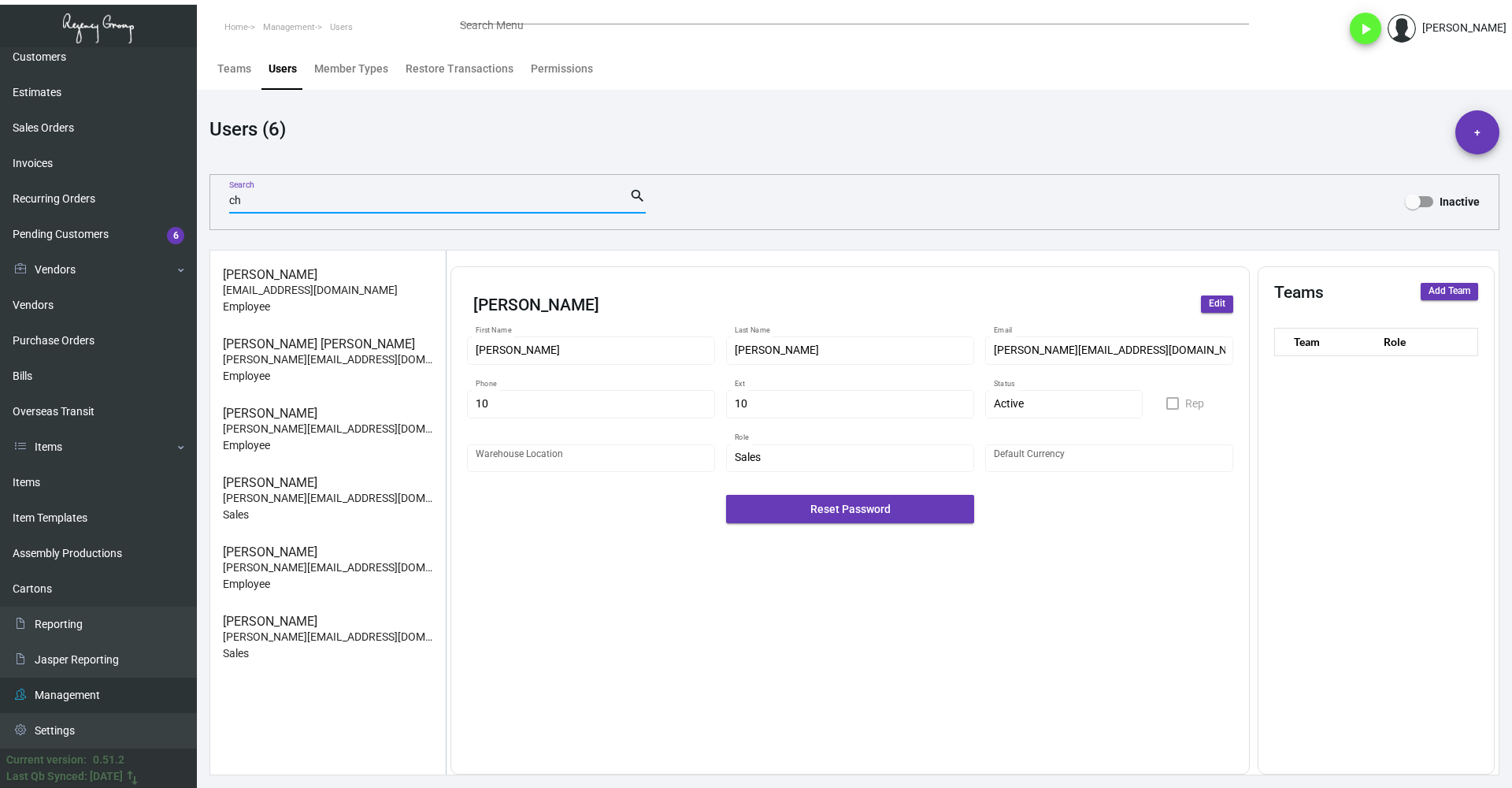
type input "c"
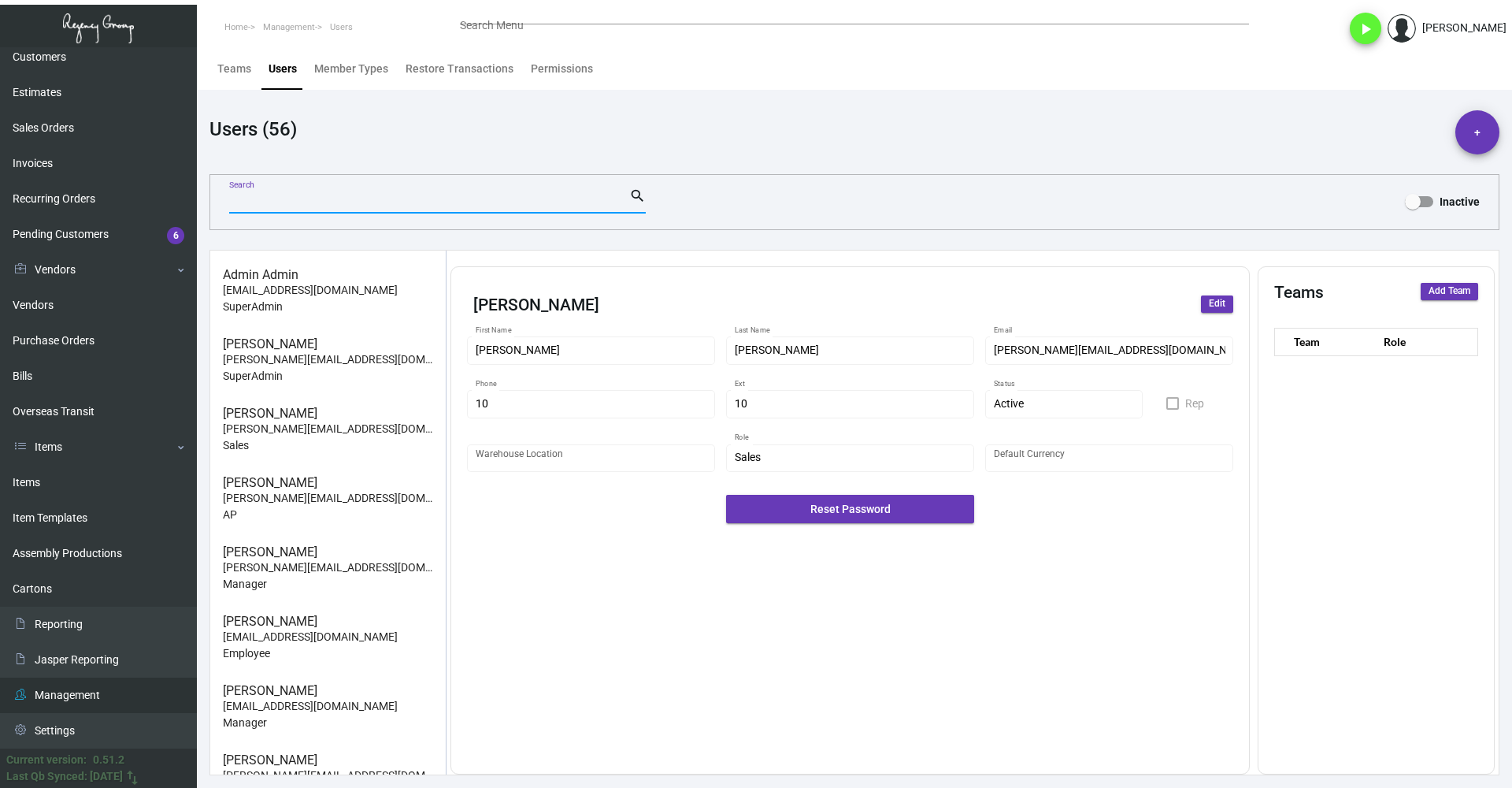
click at [288, 198] on input "Search" at bounding box center [429, 201] width 400 height 13
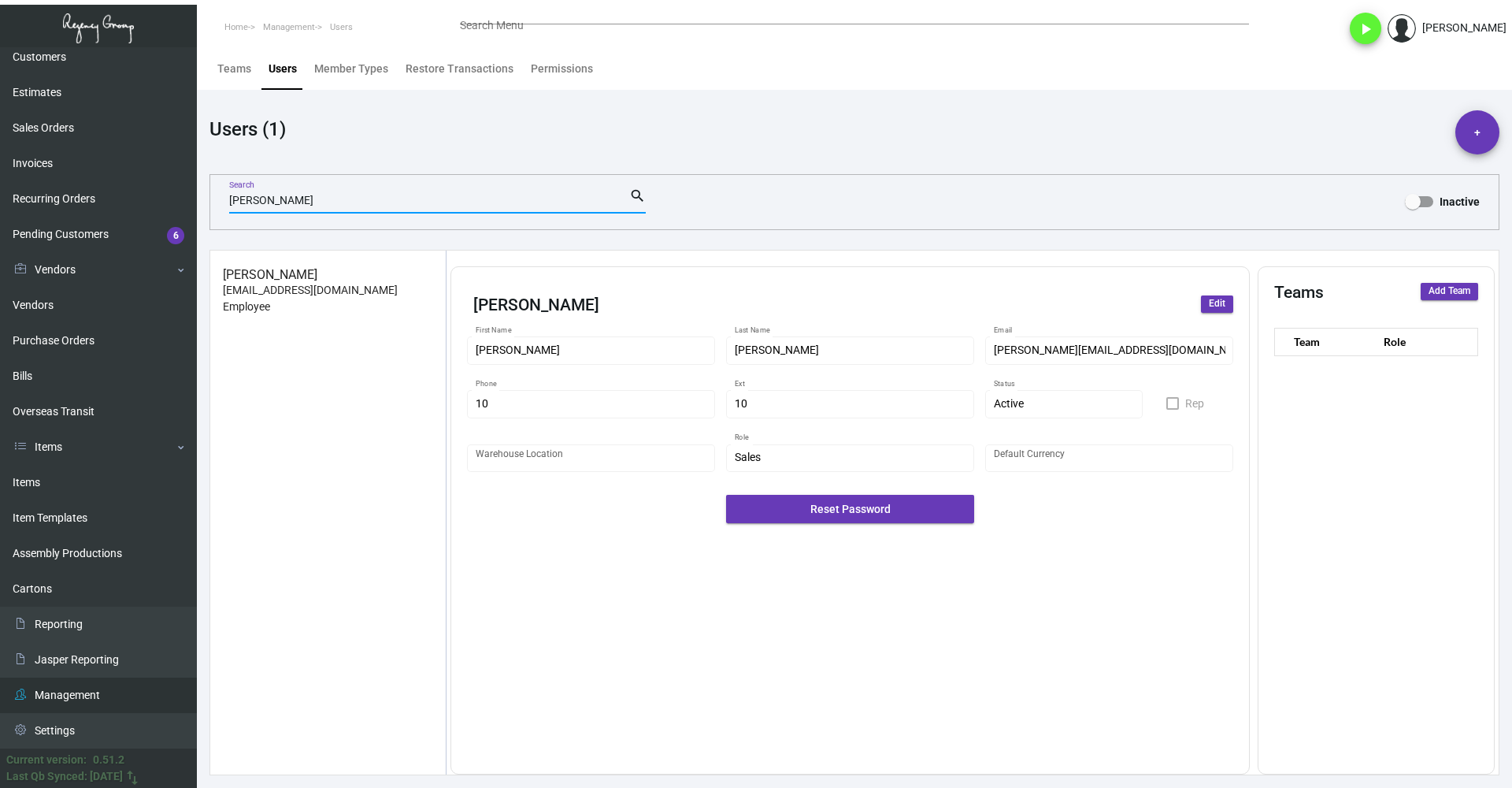
type input "[PERSON_NAME]"
click at [1424, 202] on span at bounding box center [1420, 202] width 29 height 11
click at [1413, 207] on input "Inactive" at bounding box center [1412, 207] width 1 height 1
checkbox input "true"
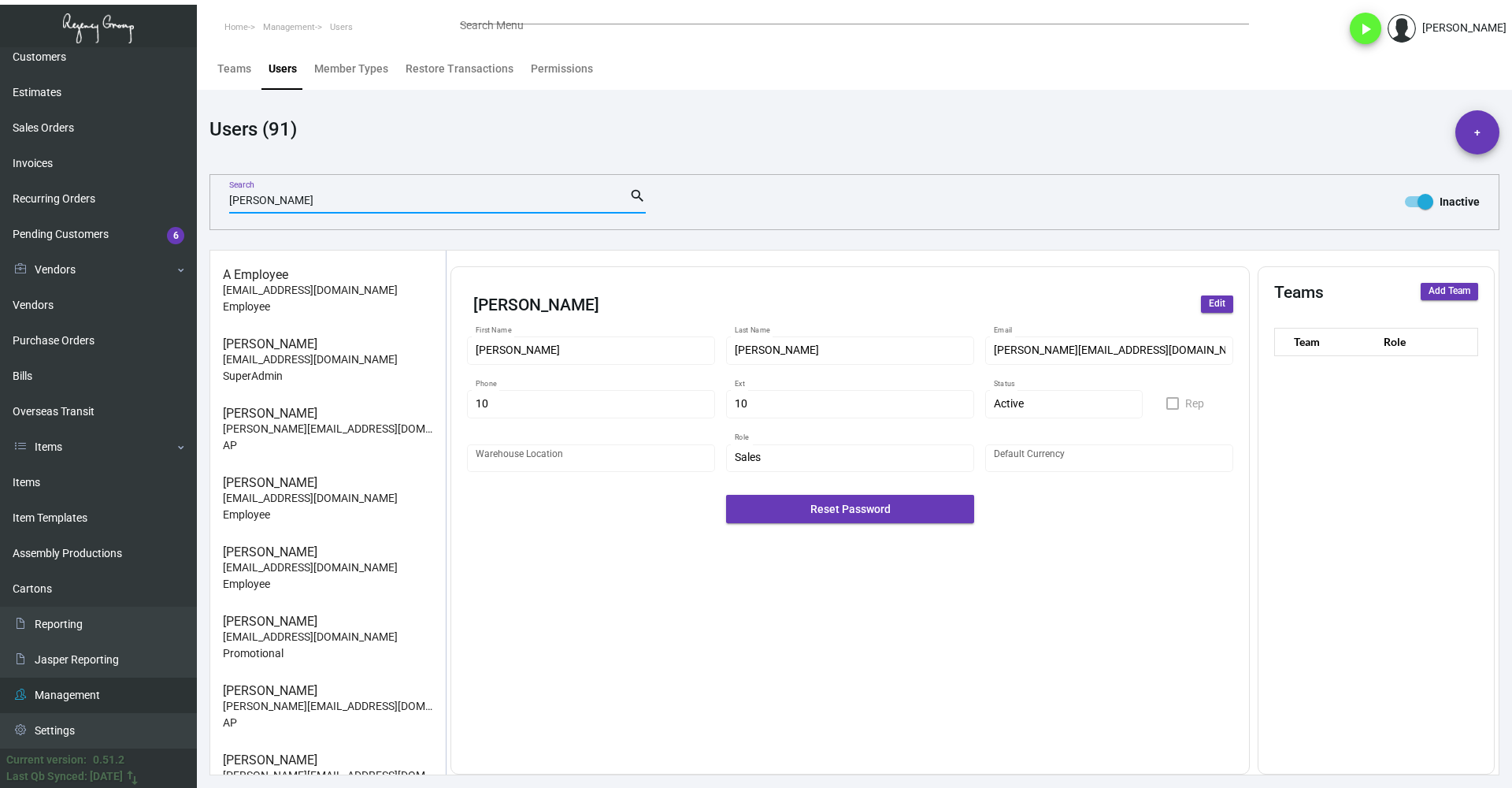
click at [340, 199] on input "[PERSON_NAME]" at bounding box center [429, 201] width 400 height 13
type input "a"
type input "s"
type input "j"
